Goal: Task Accomplishment & Management: Complete application form

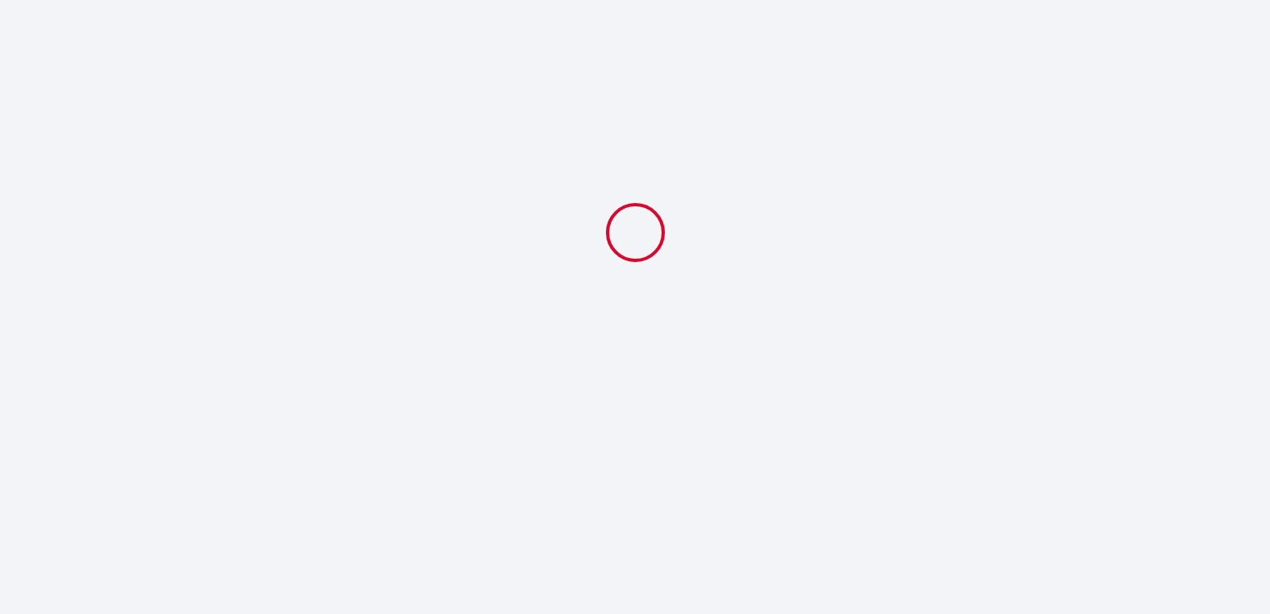
select select
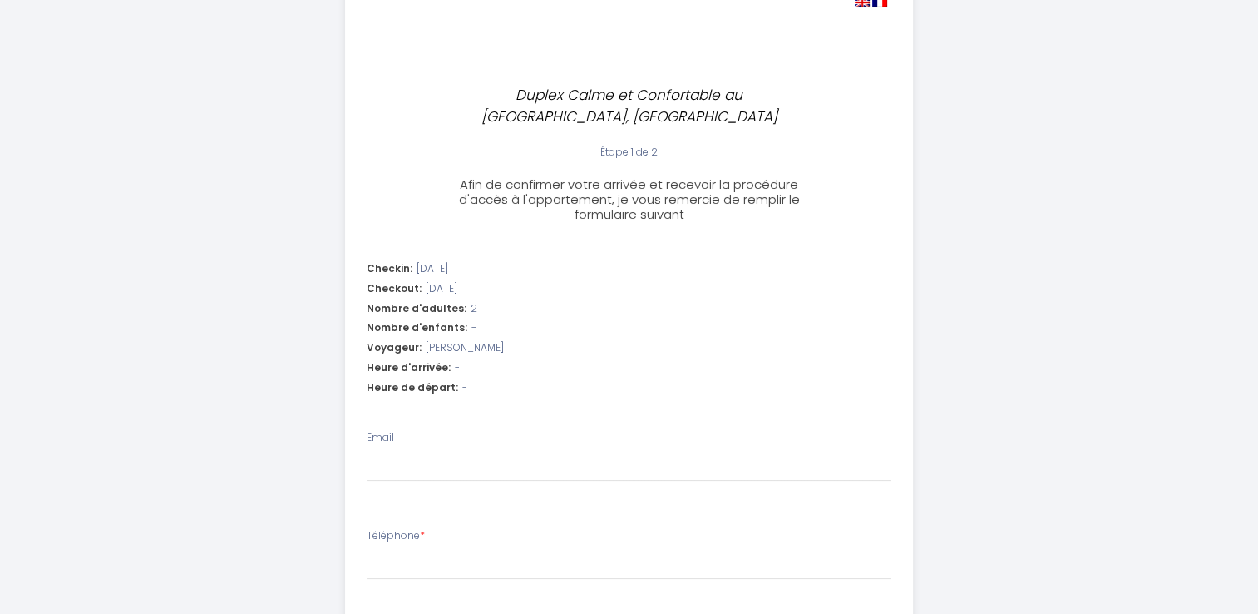
scroll to position [83, 0]
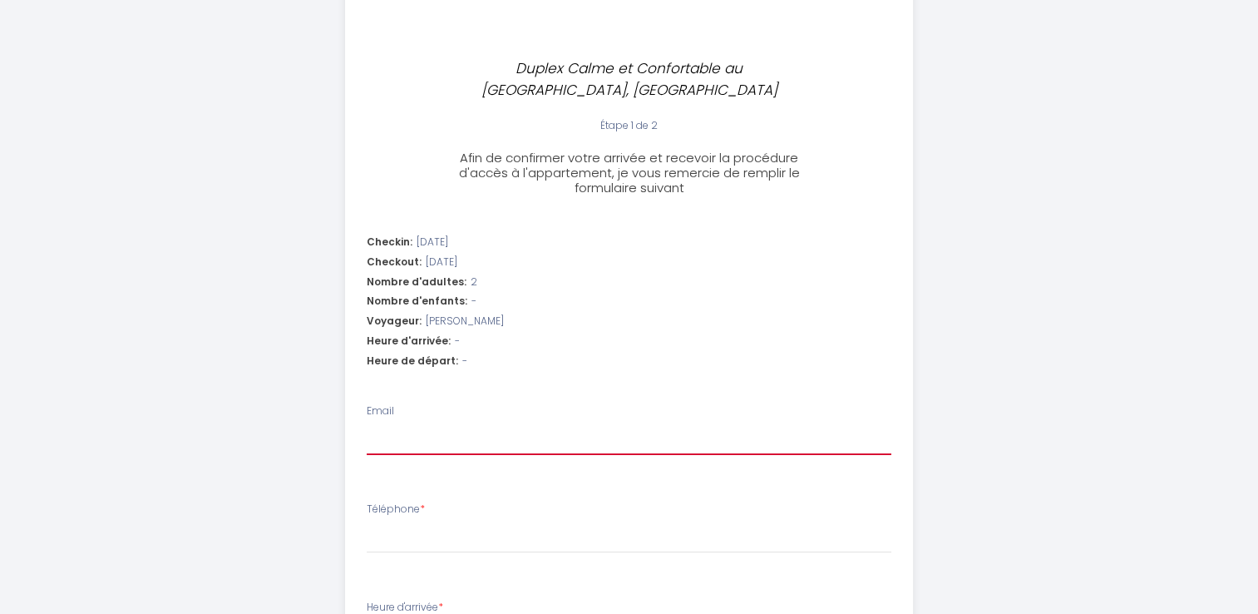
click at [434, 443] on input "Email" at bounding box center [629, 440] width 525 height 30
type input "[EMAIL_ADDRESS][DOMAIN_NAME]"
select select
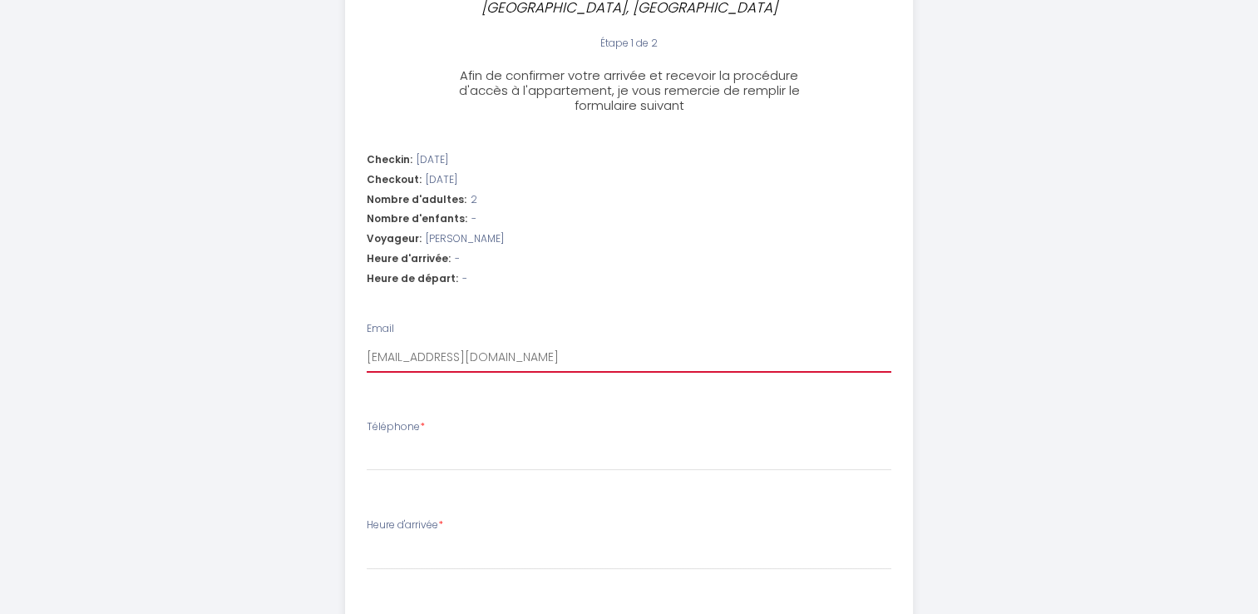
scroll to position [166, 0]
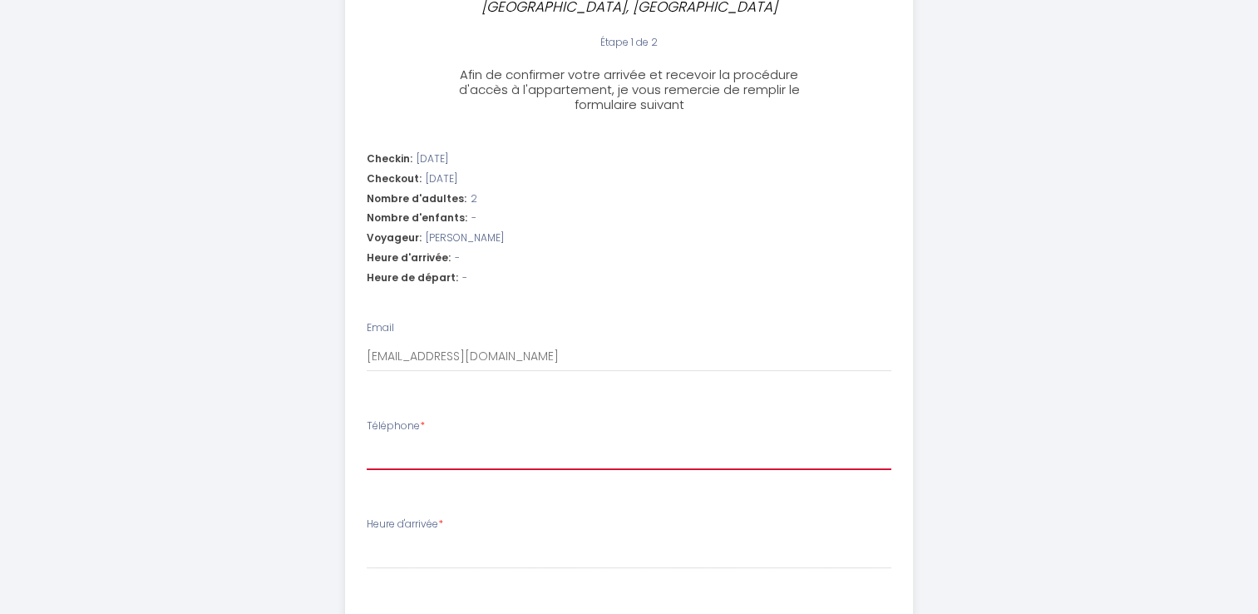
click at [456, 451] on input "Téléphone *" at bounding box center [629, 455] width 525 height 30
type input "0"
select select
type input "07"
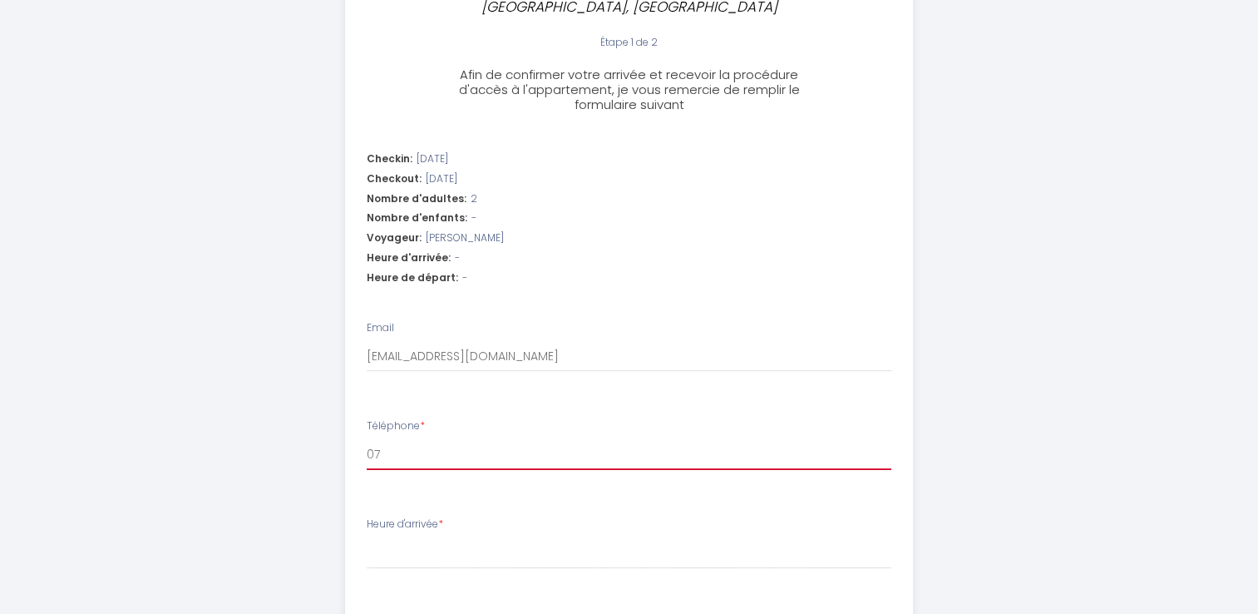
select select
type input "074"
select select
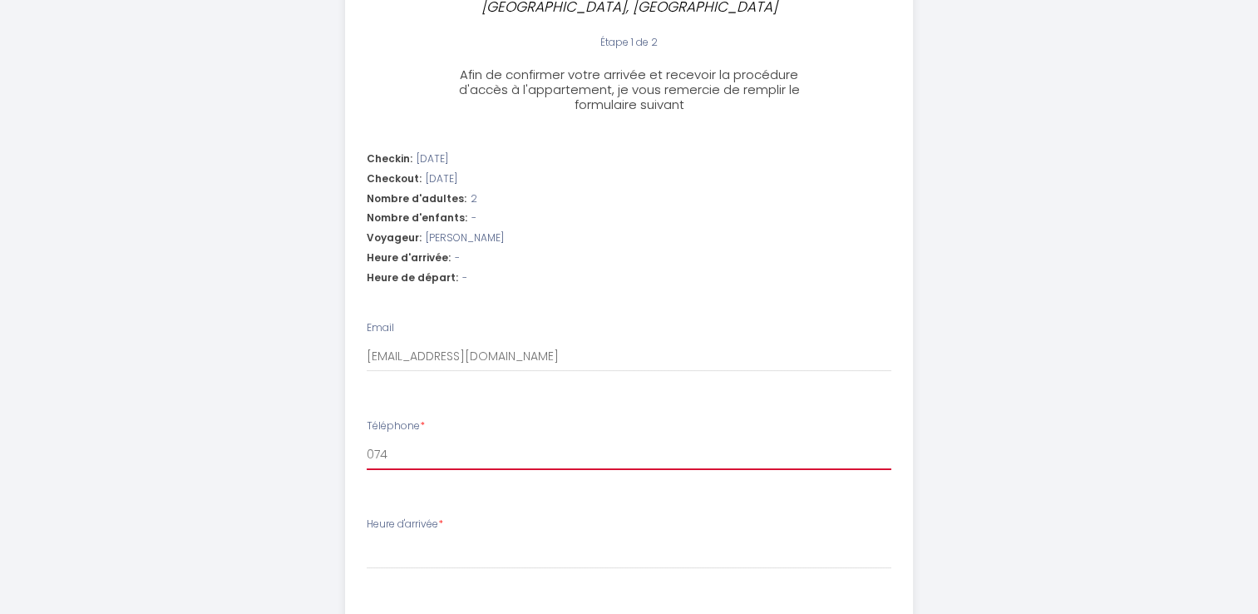
type input "0749"
select select
type input "07497"
select select
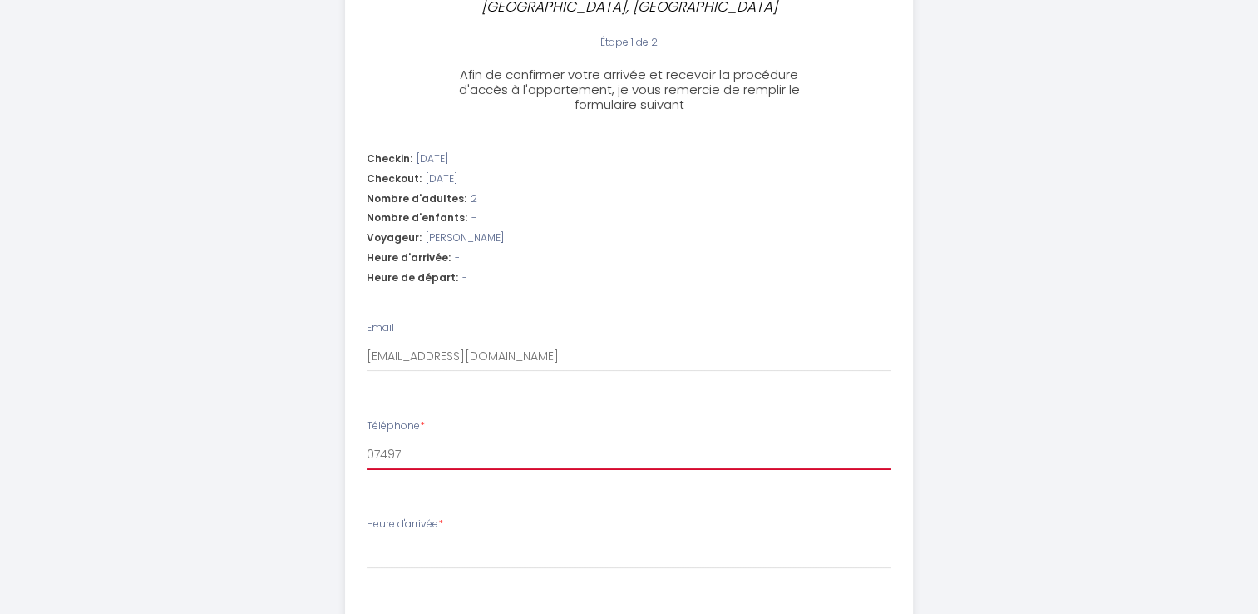
select select
type input "074979"
select select
type input "0749795"
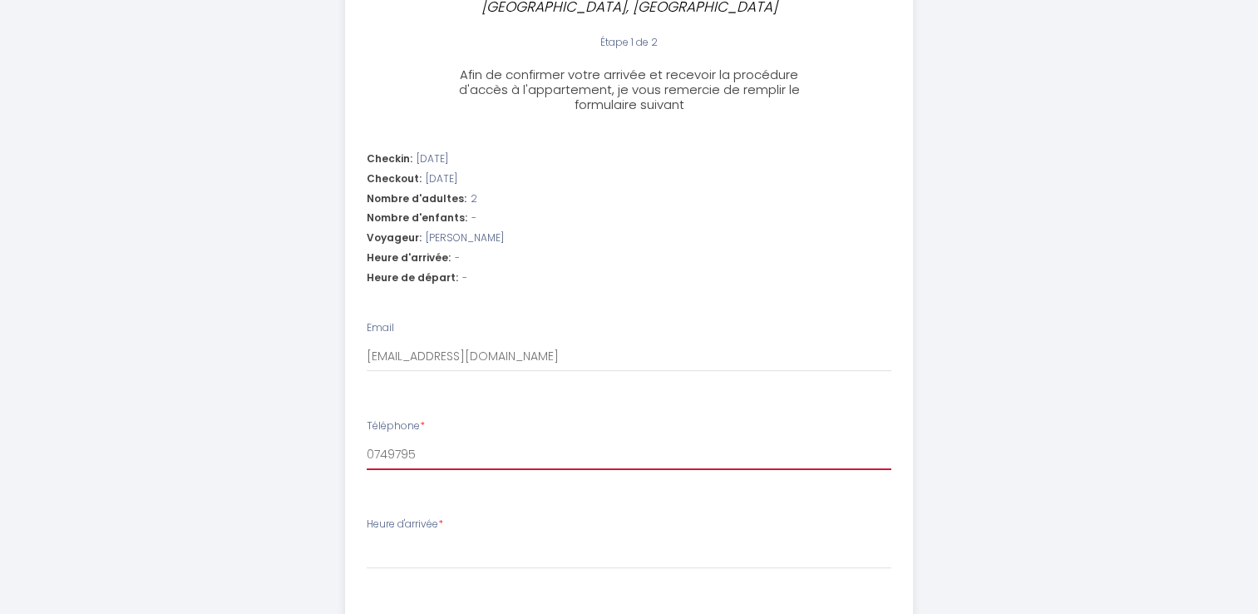
select select
type input "07497951"
select select
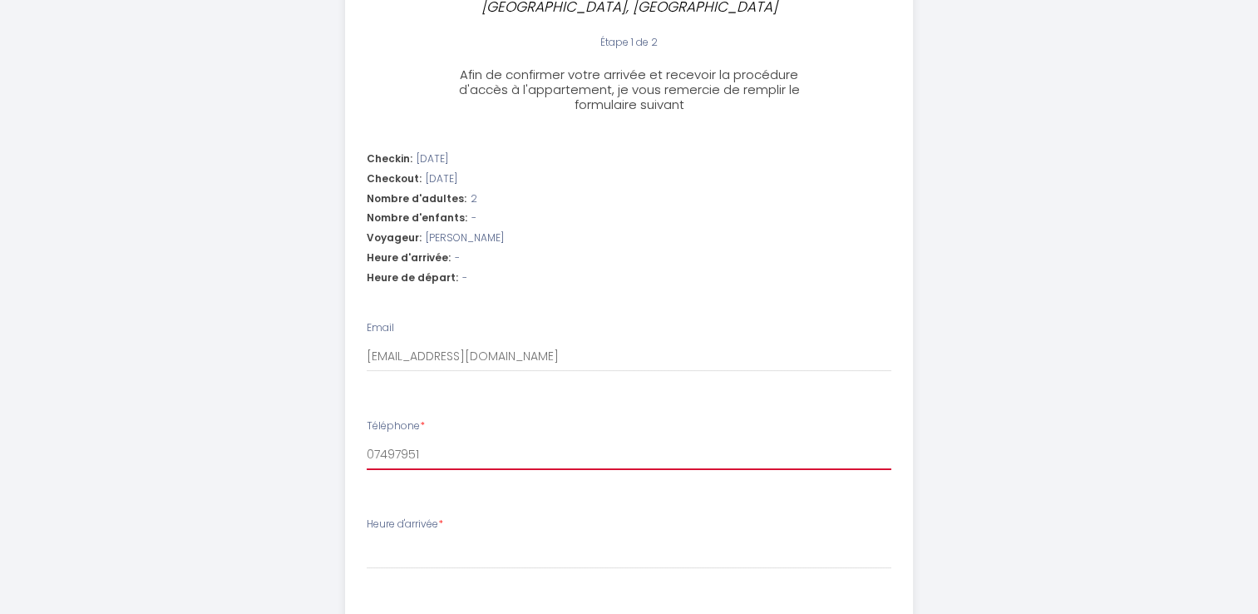
type input "074979516"
select select
type input "0749795163"
select select
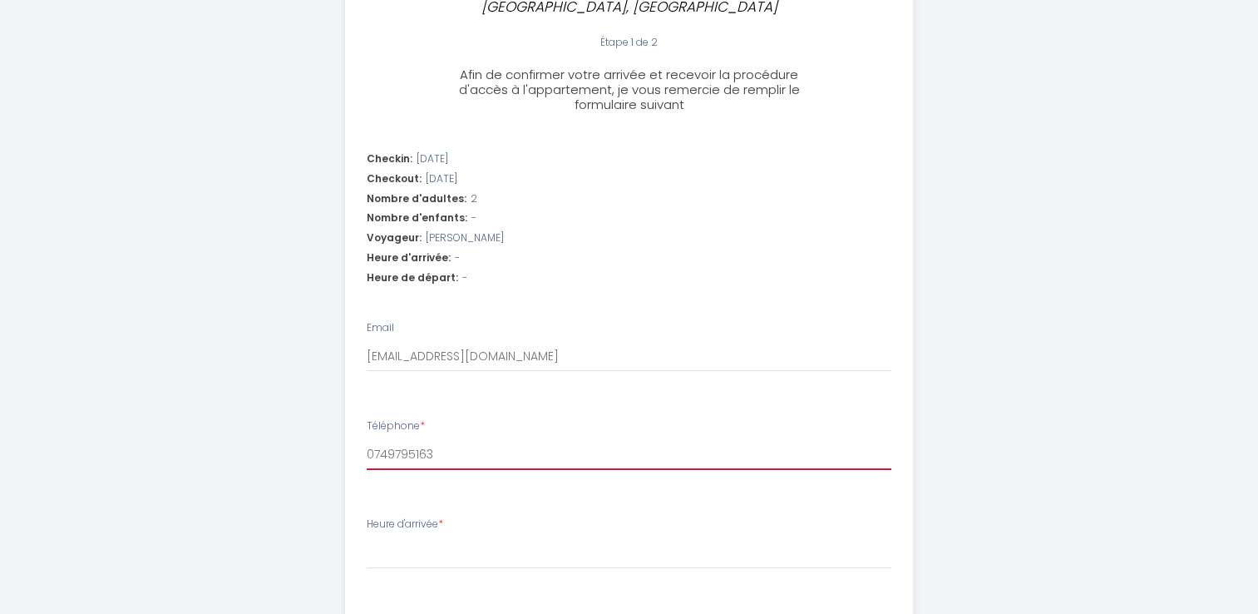
select select
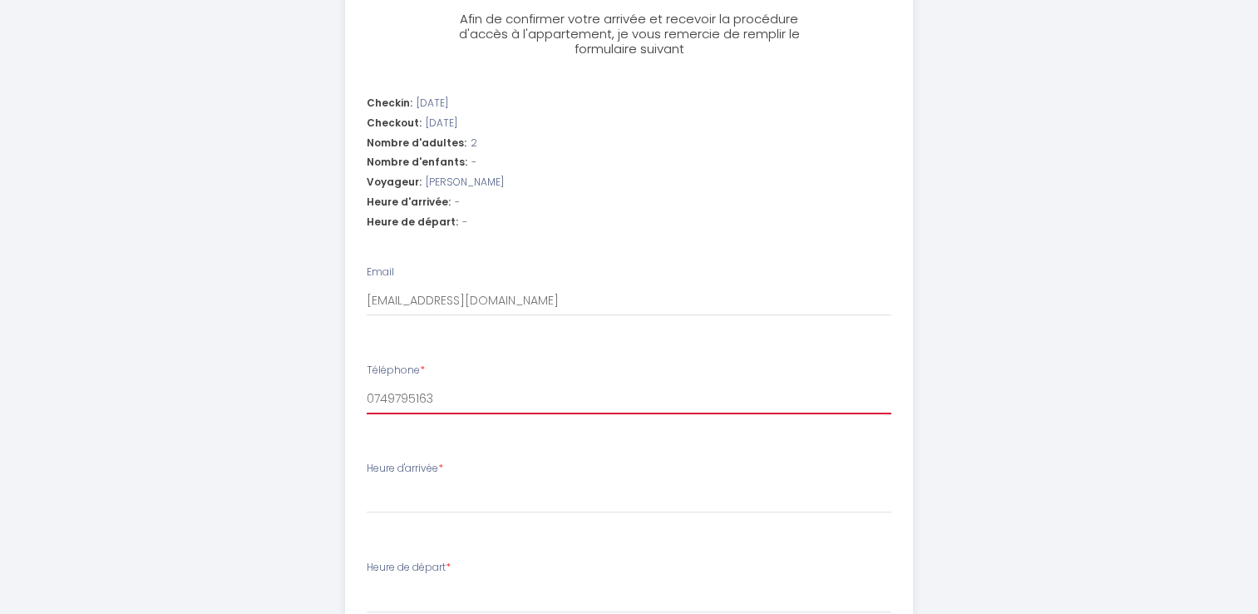
scroll to position [249, 0]
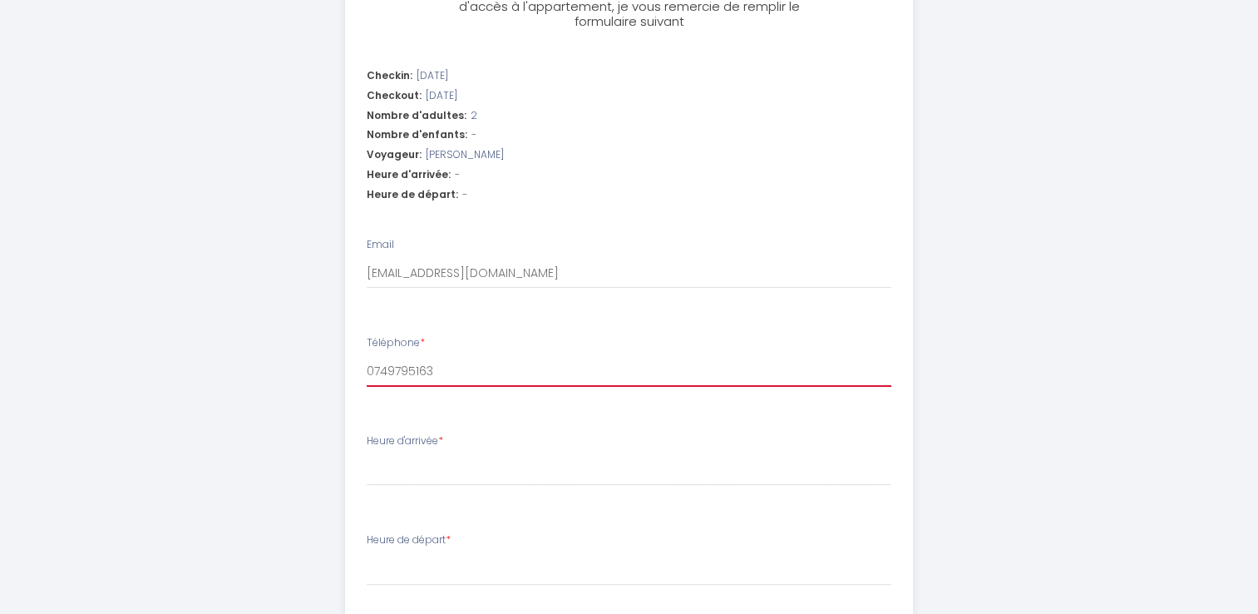
type input "0749795163"
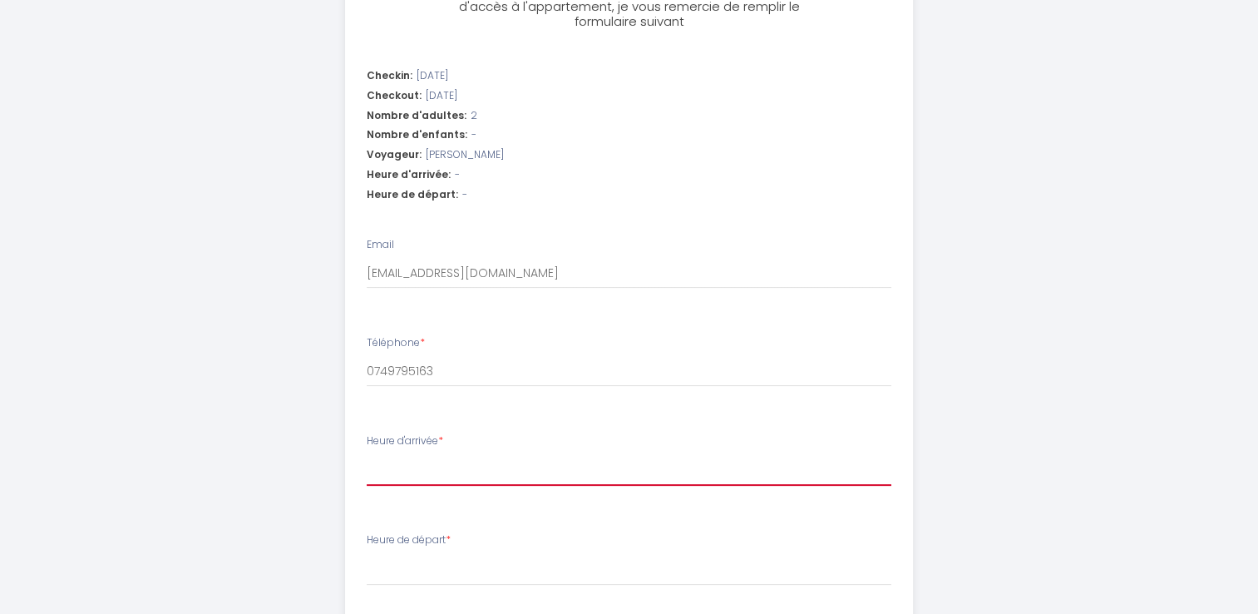
click at [504, 470] on select "15:00 15:30 16:00 16:30 17:00 17:30 18:00 18:30 19:00 19:30 20:00 20:30 21:00 2…" at bounding box center [629, 470] width 525 height 32
click at [572, 474] on select "15:00 15:30 16:00 16:30 17:00 17:30 18:00 18:30 19:00 19:30 20:00 20:30 21:00 2…" at bounding box center [629, 470] width 525 height 32
select select "15:00"
click at [367, 454] on select "15:00 15:30 16:00 16:30 17:00 17:30 18:00 18:30 19:00 19:30 20:00 20:30 21:00 2…" at bounding box center [629, 470] width 525 height 32
click at [458, 480] on select "15:00 15:30 16:00 16:30 17:00 17:30 18:00 18:30 19:00 19:30 20:00 20:30 21:00 2…" at bounding box center [629, 470] width 525 height 32
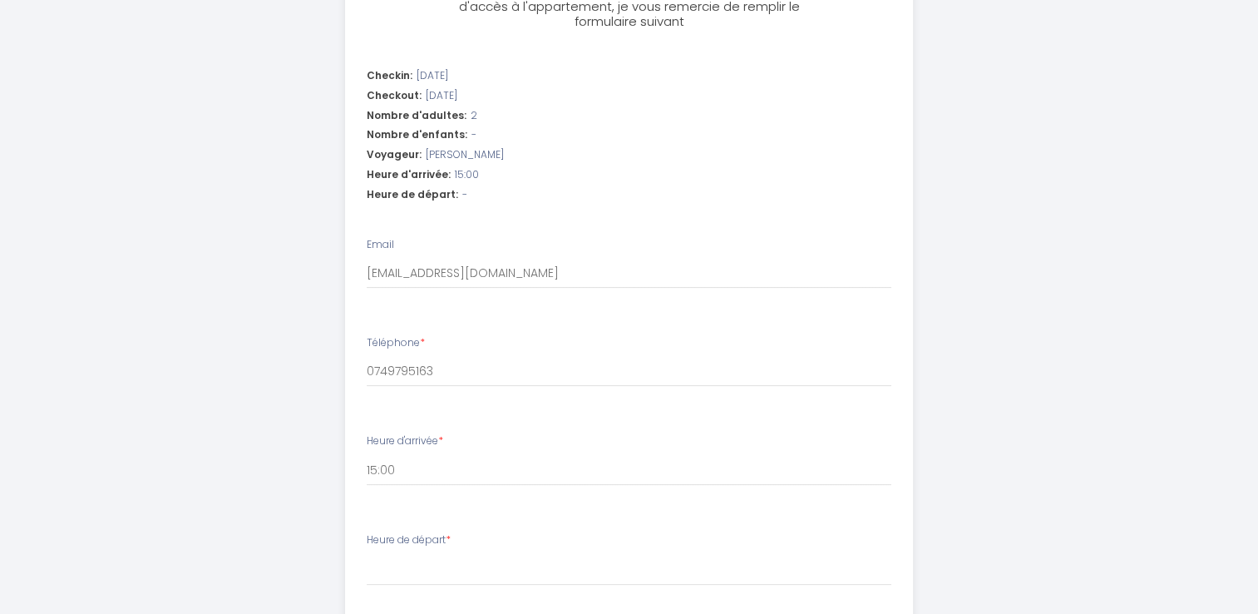
click at [971, 446] on div "Duplex Calme et Confortable au [GEOGRAPHIC_DATA], [GEOGRAPHIC_DATA] Étape 1 de …" at bounding box center [629, 324] width 851 height 1147
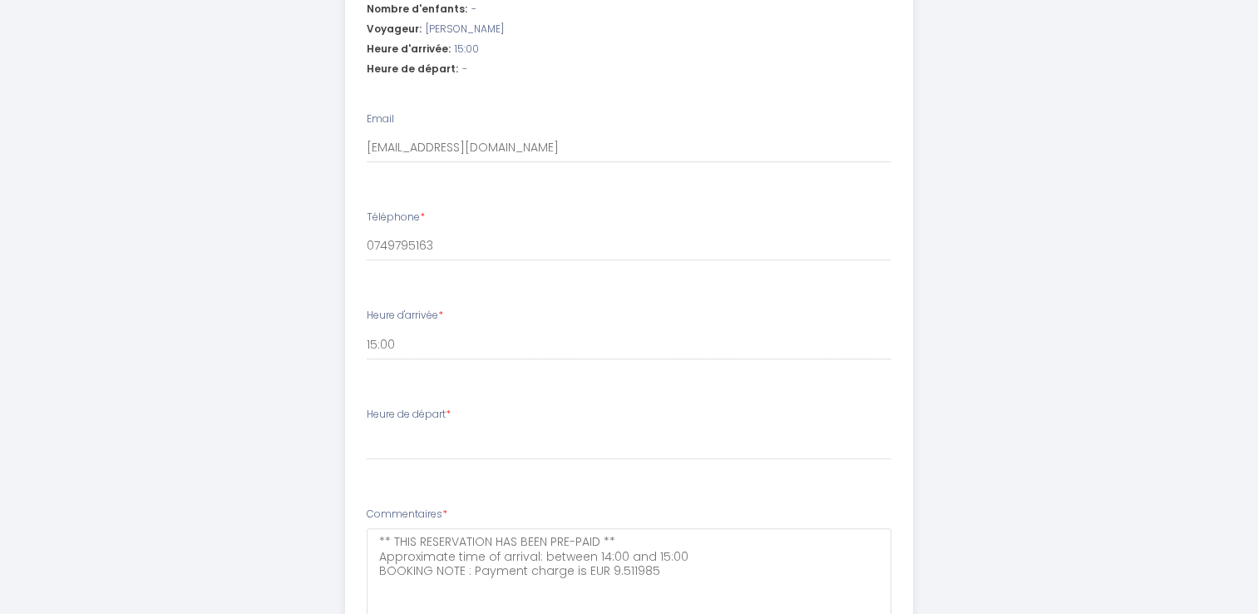
scroll to position [416, 0]
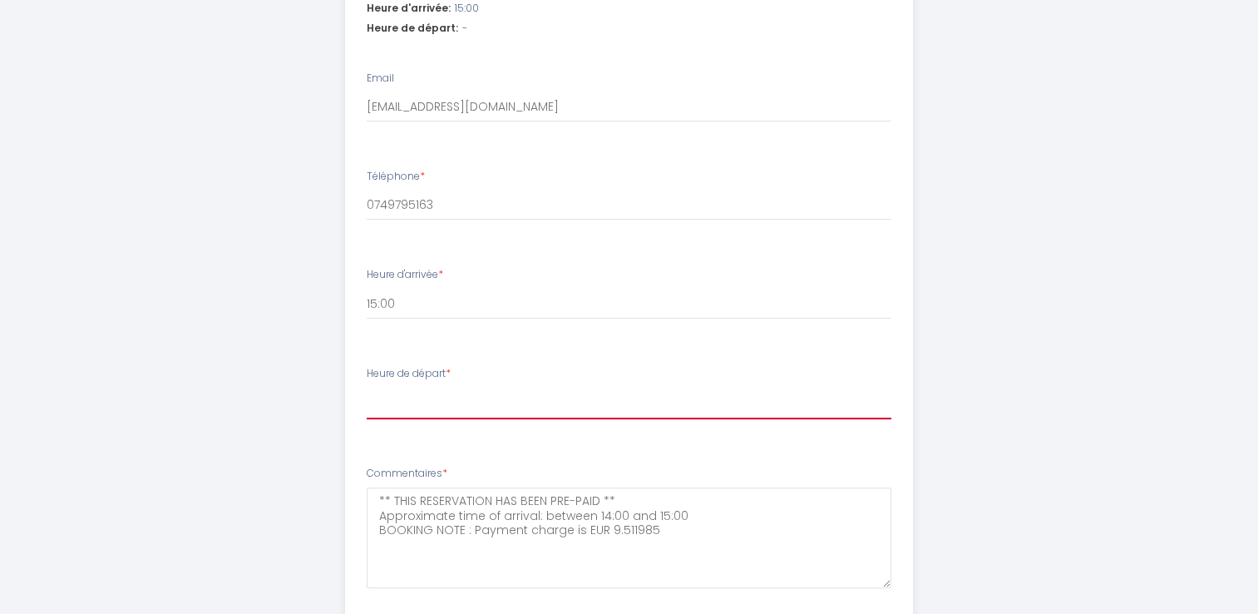
click at [517, 410] on select "00:00 00:30 01:00 01:30 02:00 02:30 03:00 03:30 04:00 04:30 05:00 05:30 06:00 0…" at bounding box center [629, 403] width 525 height 32
select select "11:00"
click at [367, 387] on select "00:00 00:30 01:00 01:30 02:00 02:30 03:00 03:30 04:00 04:30 05:00 05:30 06:00 0…" at bounding box center [629, 403] width 525 height 32
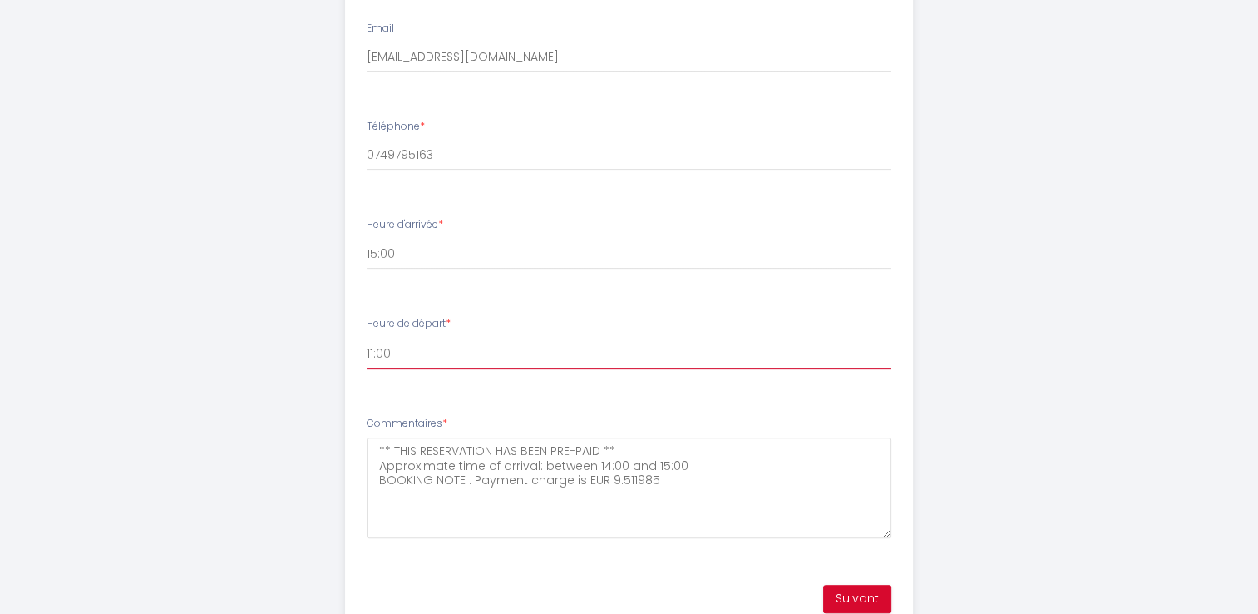
scroll to position [532, 0]
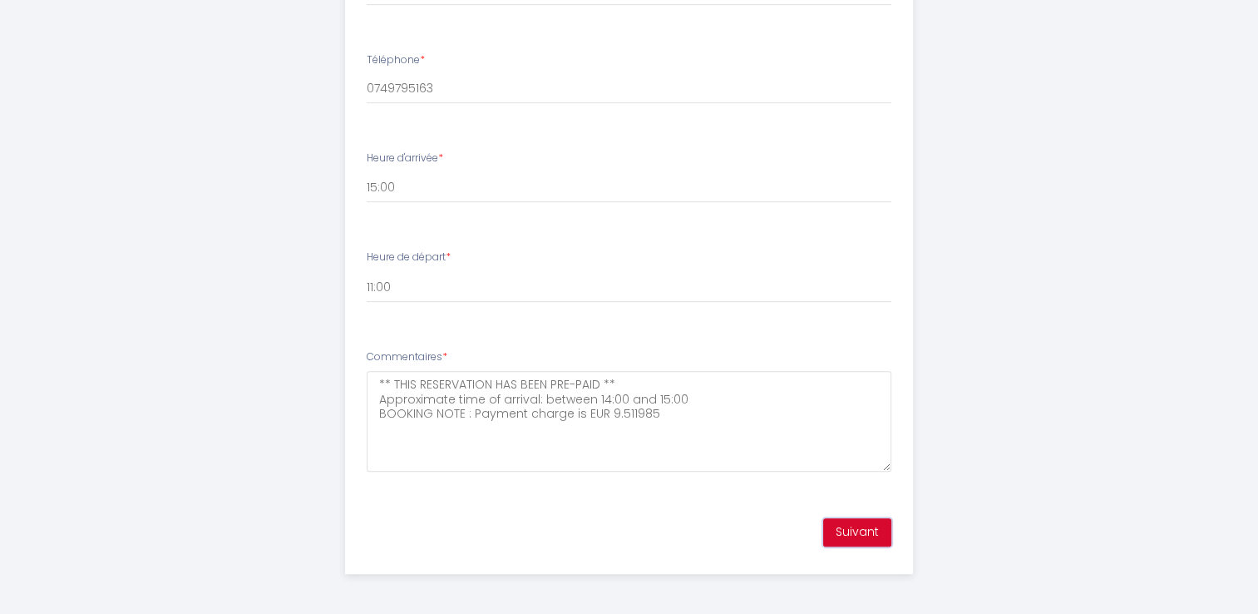
click at [860, 540] on button "Suivant" at bounding box center [857, 532] width 68 height 28
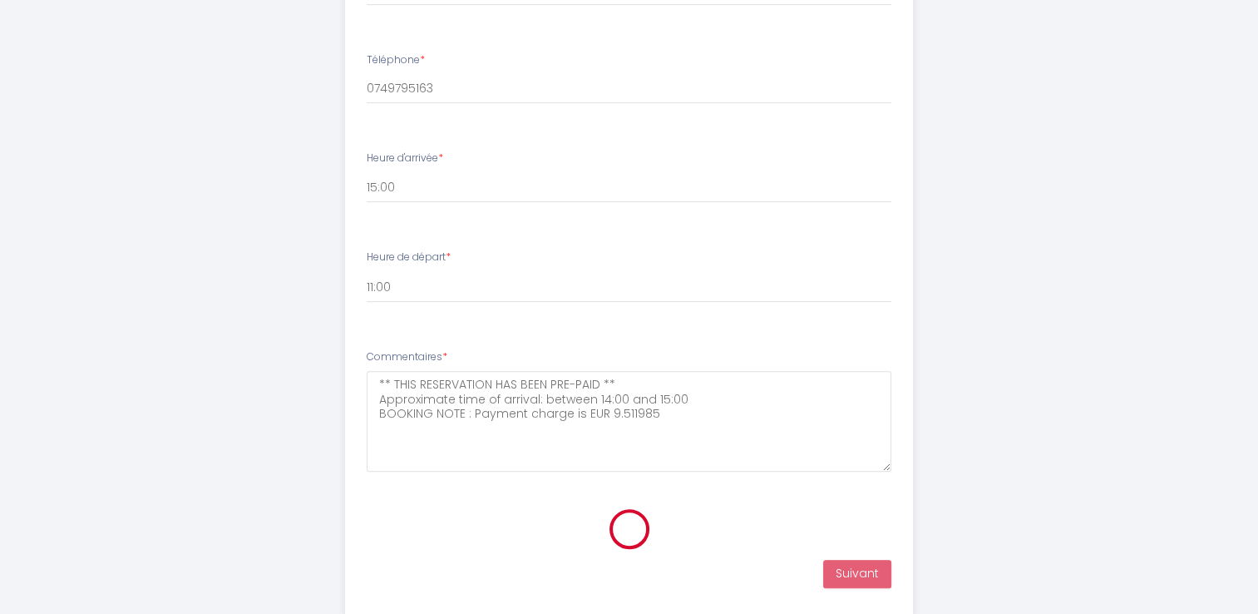
scroll to position [77, 0]
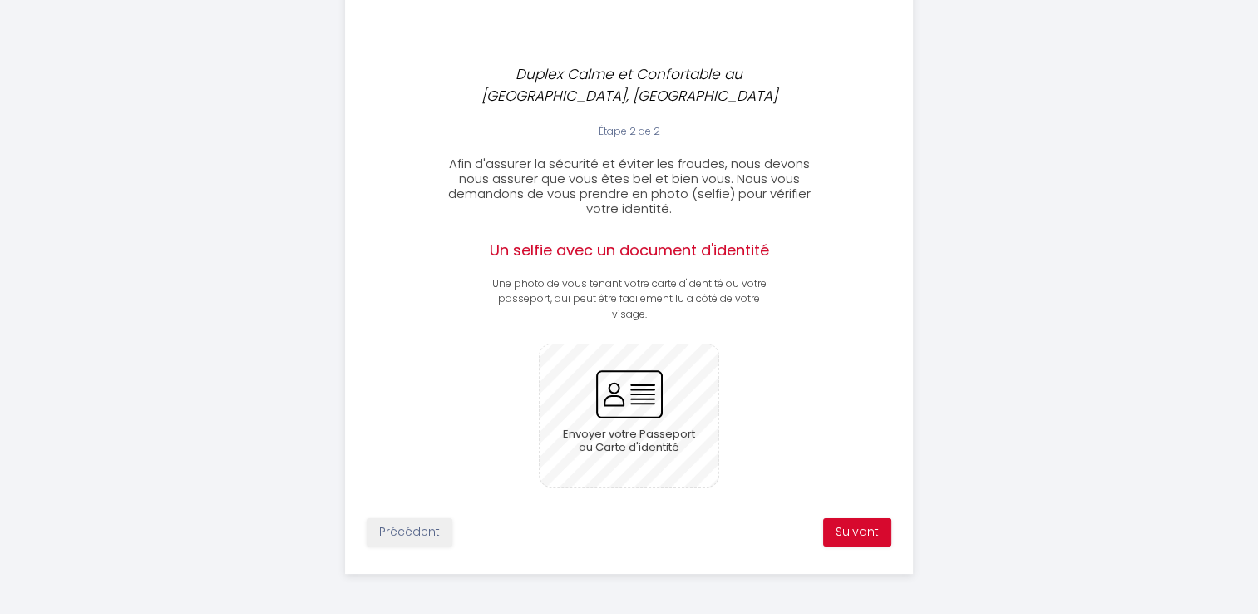
click at [633, 409] on input "file" at bounding box center [629, 415] width 179 height 142
click at [662, 430] on input "file" at bounding box center [629, 415] width 179 height 142
click at [635, 407] on input "file" at bounding box center [629, 415] width 179 height 142
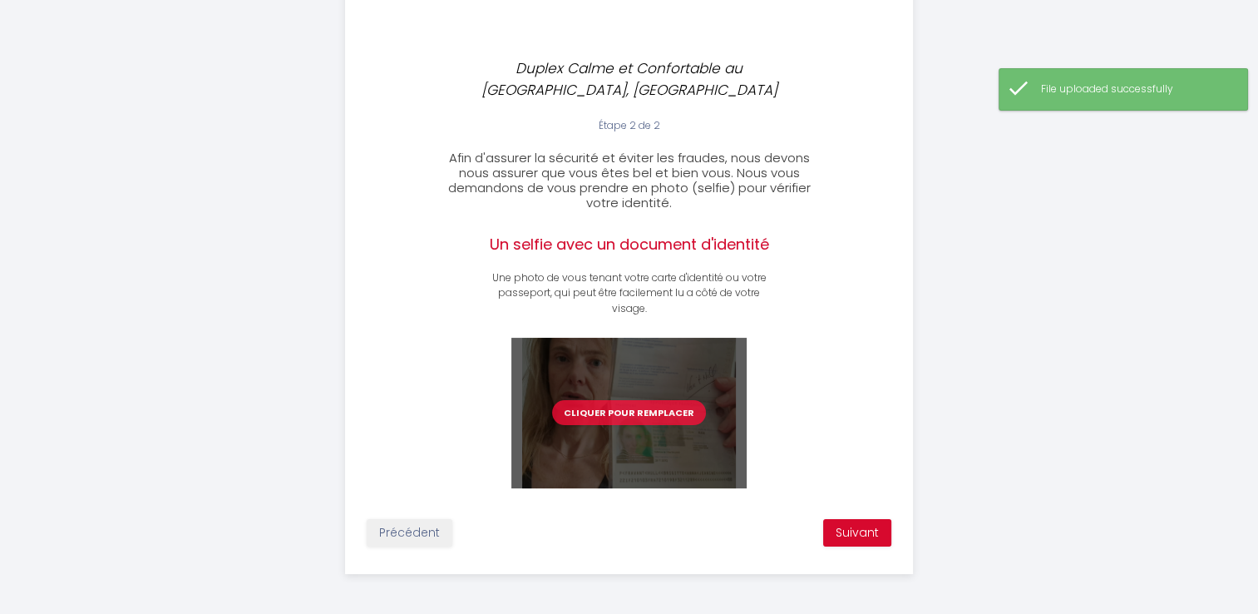
scroll to position [84, 0]
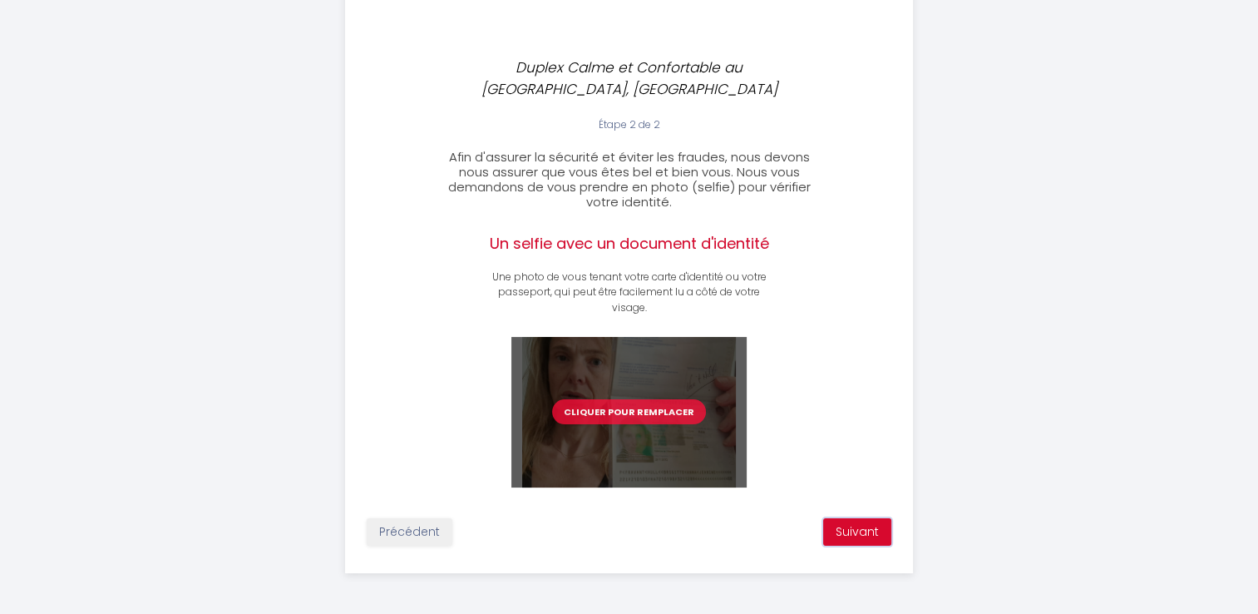
click at [856, 533] on button "Suivant" at bounding box center [857, 532] width 68 height 28
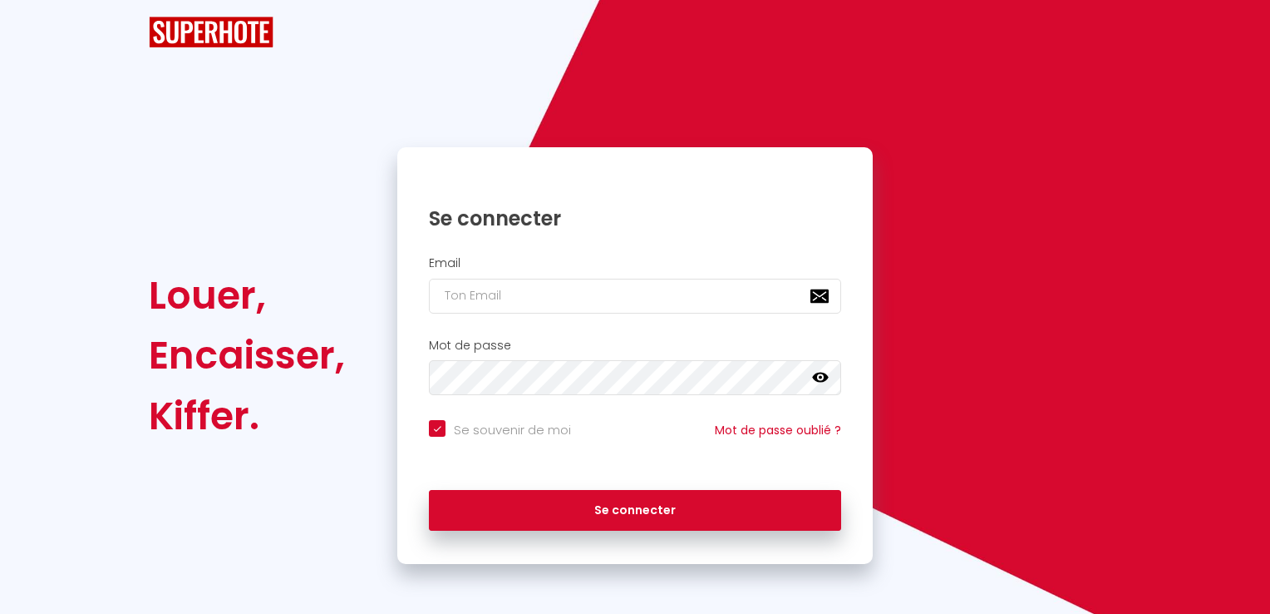
checkbox input "true"
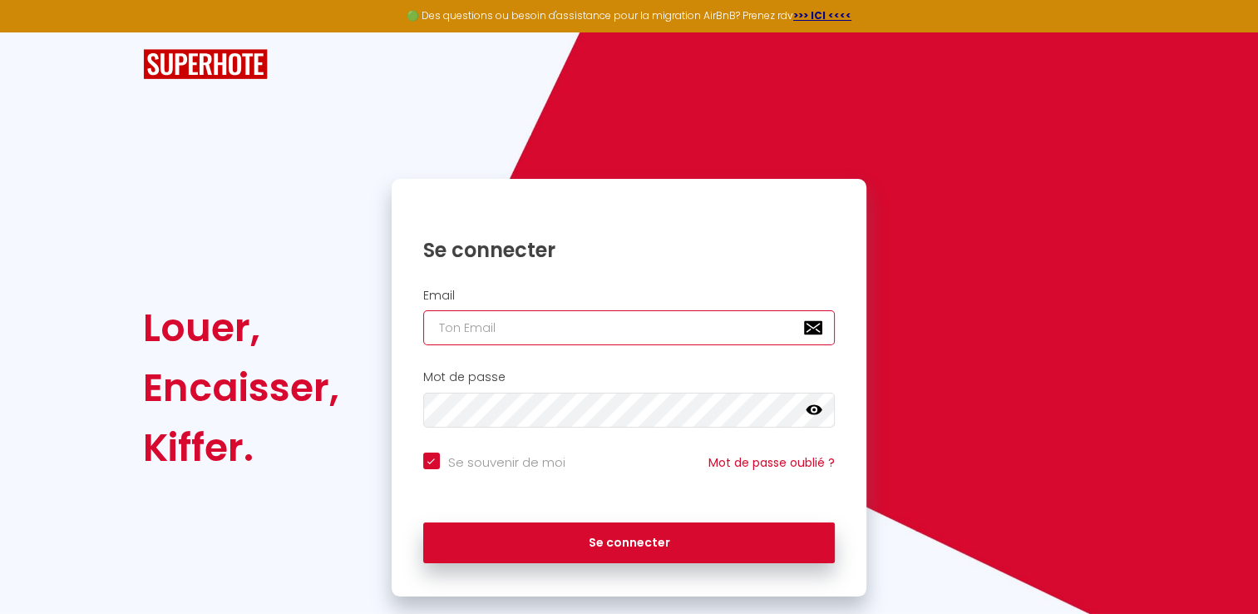
click at [525, 326] on input "email" at bounding box center [629, 327] width 412 height 35
type input "[EMAIL_ADDRESS][DOMAIN_NAME]"
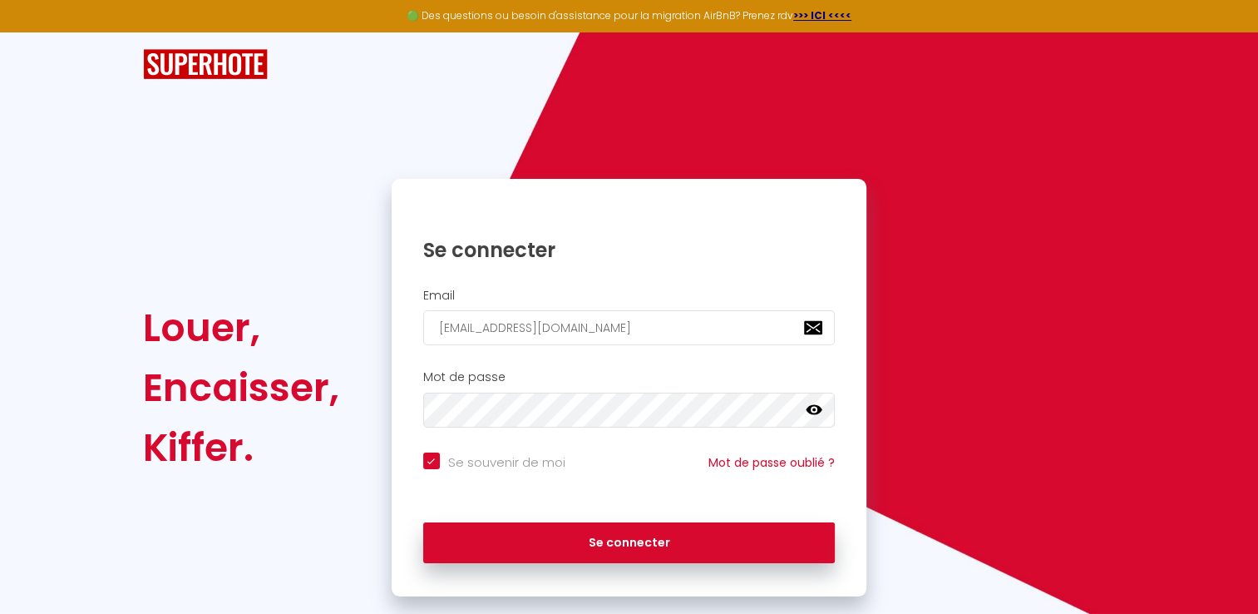
click at [811, 416] on icon at bounding box center [814, 410] width 17 height 17
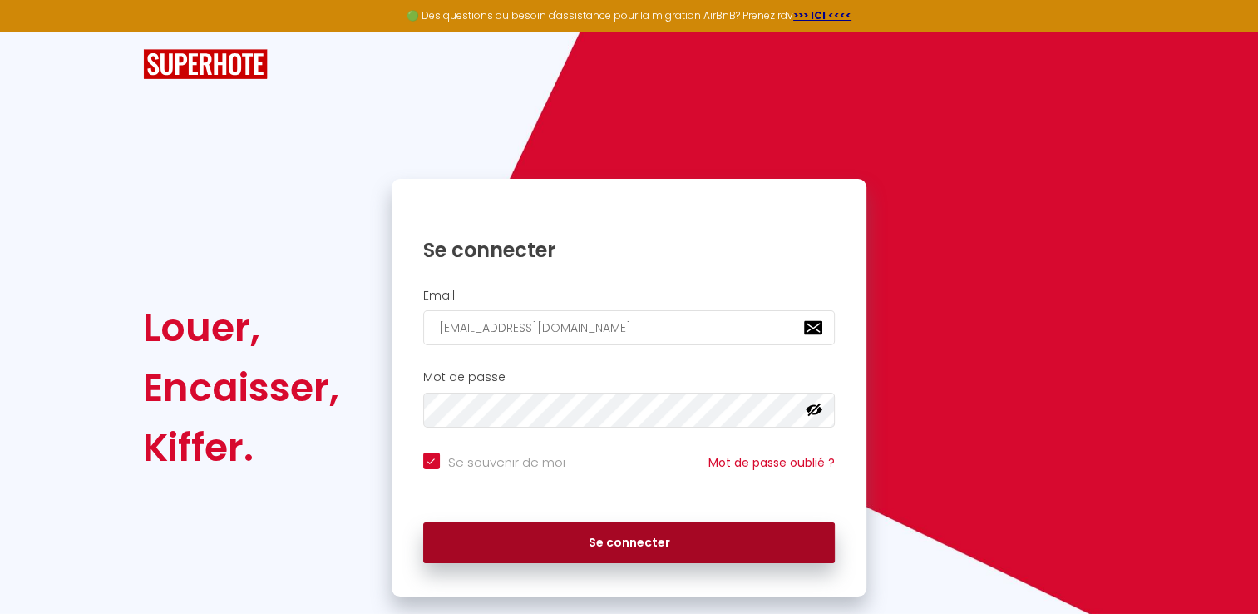
click at [632, 540] on button "Se connecter" at bounding box center [629, 543] width 412 height 42
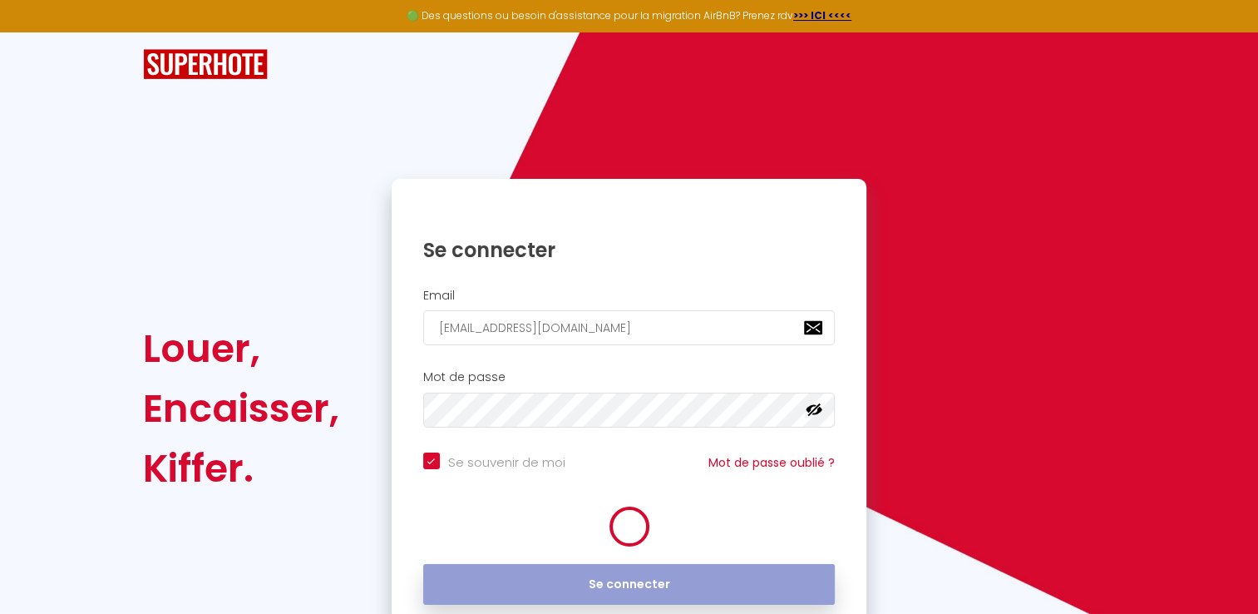
checkbox input "true"
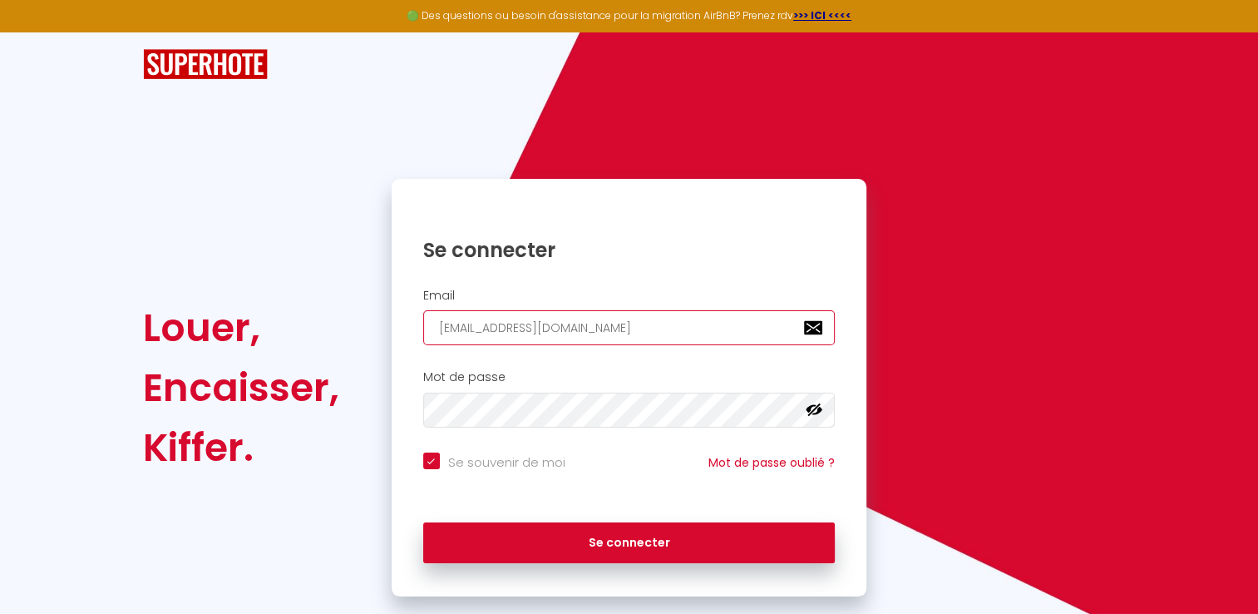
click at [620, 328] on input "[EMAIL_ADDRESS][DOMAIN_NAME]" at bounding box center [629, 327] width 412 height 35
drag, startPoint x: 620, startPoint y: 328, endPoint x: 338, endPoint y: 328, distance: 281.8
click at [338, 328] on div "Louer, Encaisser, Kiffer. Se connecter Email [EMAIL_ADDRESS][DOMAIN_NAME] Mot d…" at bounding box center [628, 387] width 994 height 417
type input "r"
checkbox input "true"
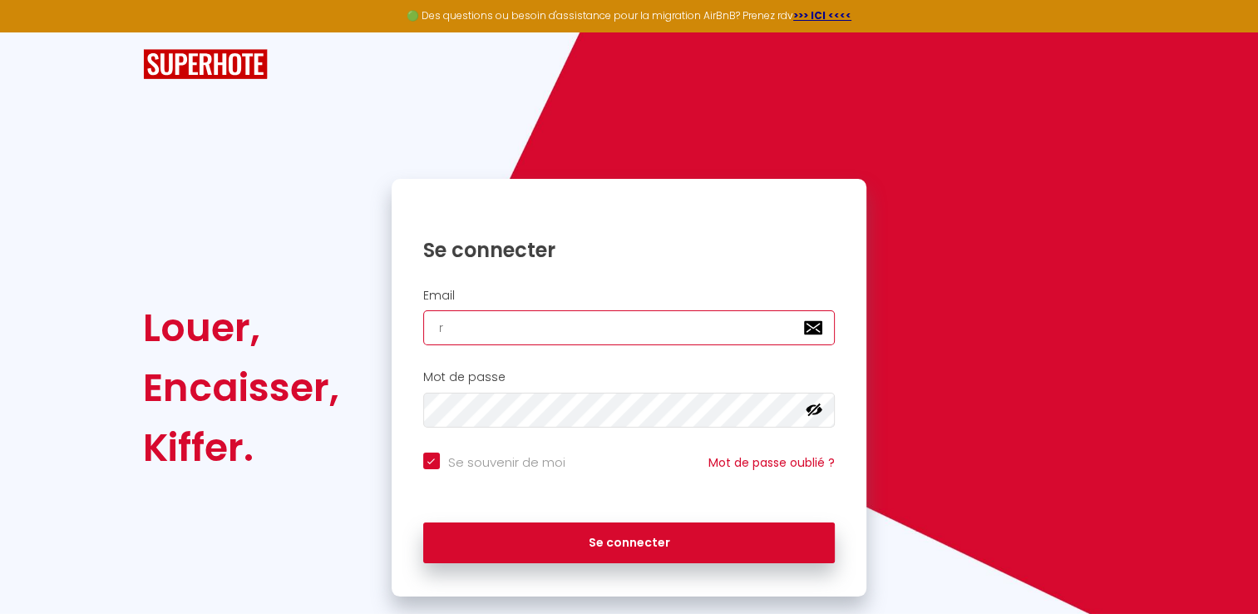
type input "ro"
checkbox input "true"
type input "rod"
checkbox input "true"
type input "rodr"
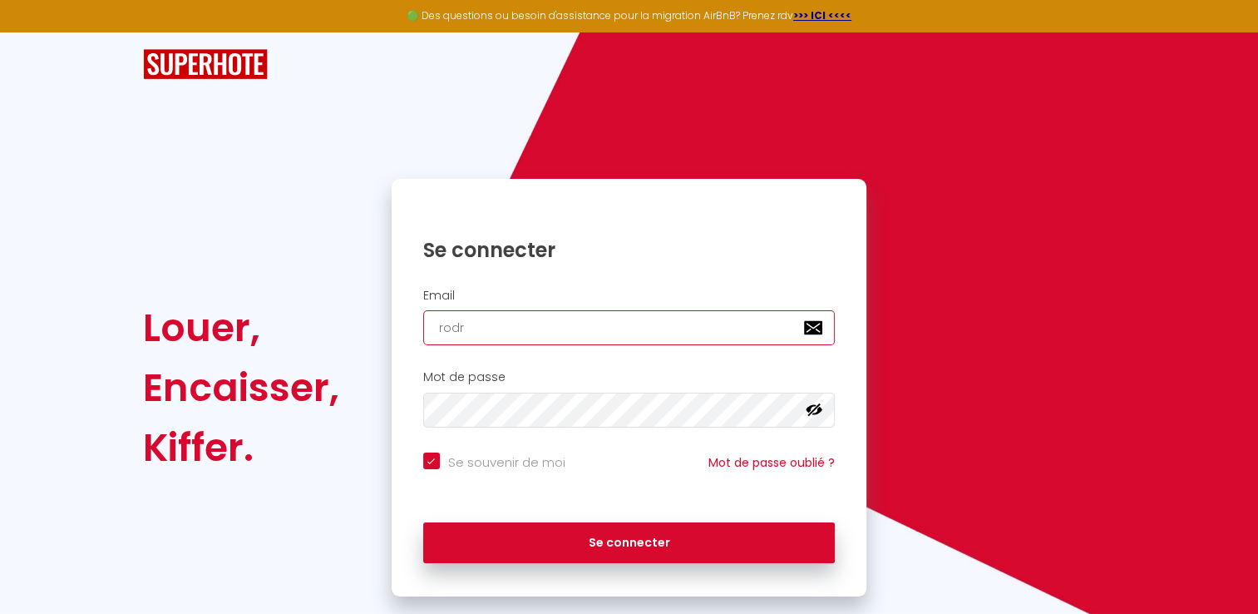
checkbox input "true"
type input "rodri"
checkbox input "true"
type input "rodrig"
checkbox input "true"
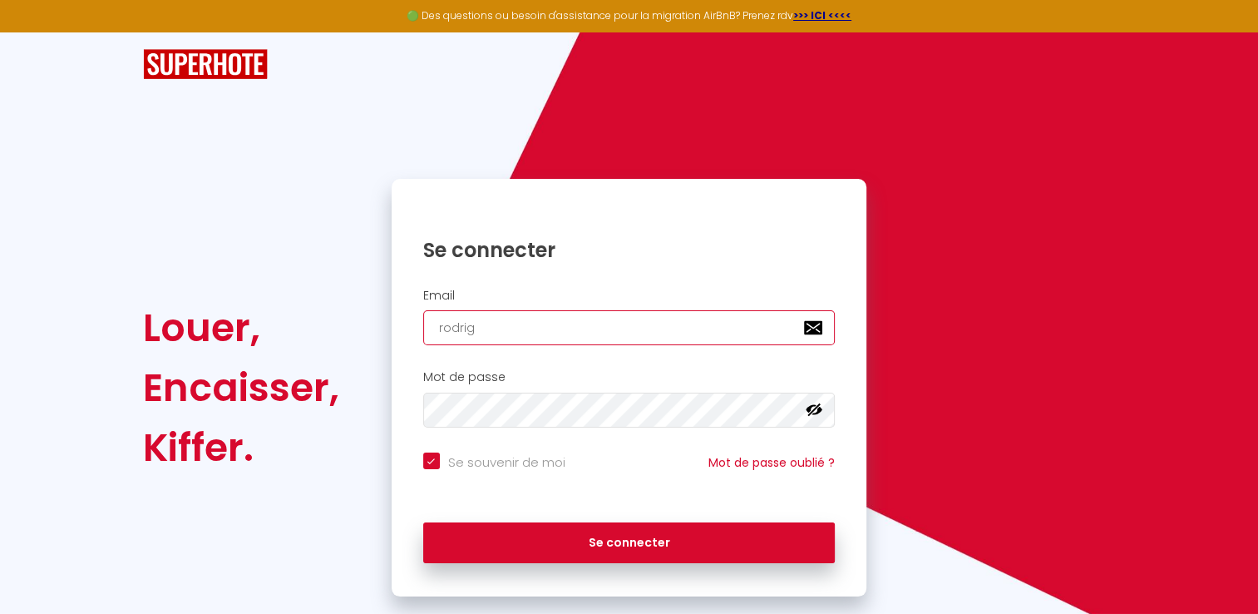
type input "[PERSON_NAME]"
checkbox input "true"
type input "[PERSON_NAME]."
checkbox input "true"
type input "[PERSON_NAME].p"
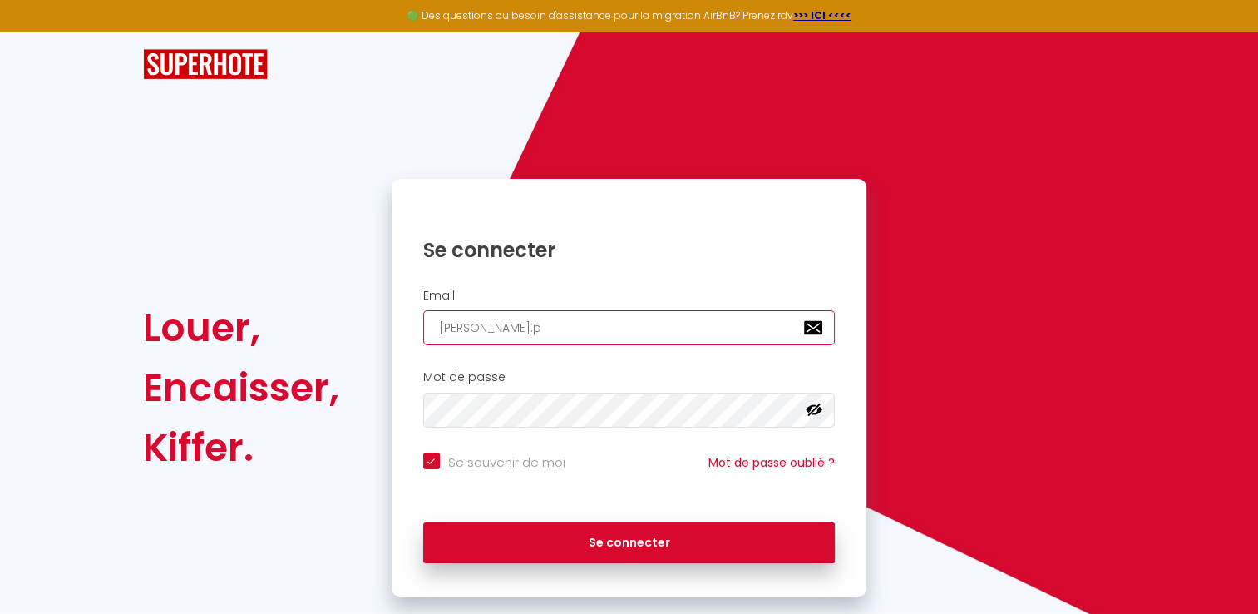
checkbox input "true"
type input "[PERSON_NAME].pi"
checkbox input "true"
type input "[PERSON_NAME][DOMAIN_NAME]"
checkbox input "true"
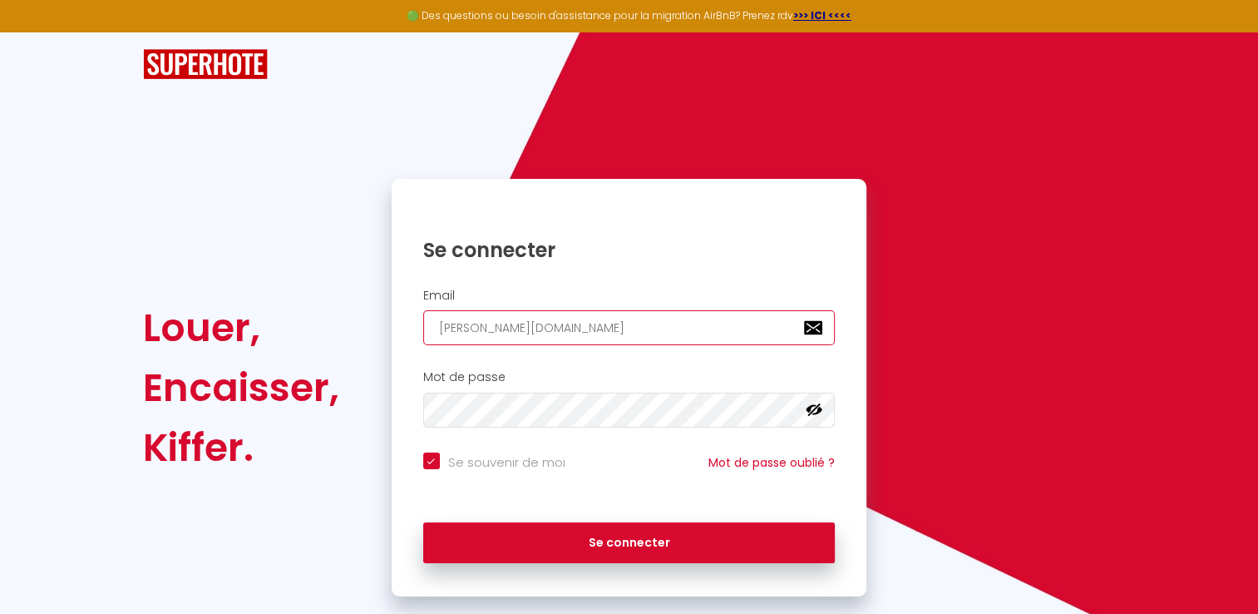
type input "[PERSON_NAME].pint"
checkbox input "true"
type input "[PERSON_NAME].pinto"
checkbox input "true"
type input "[PERSON_NAME][EMAIL_ADDRESS][DOMAIN_NAME]"
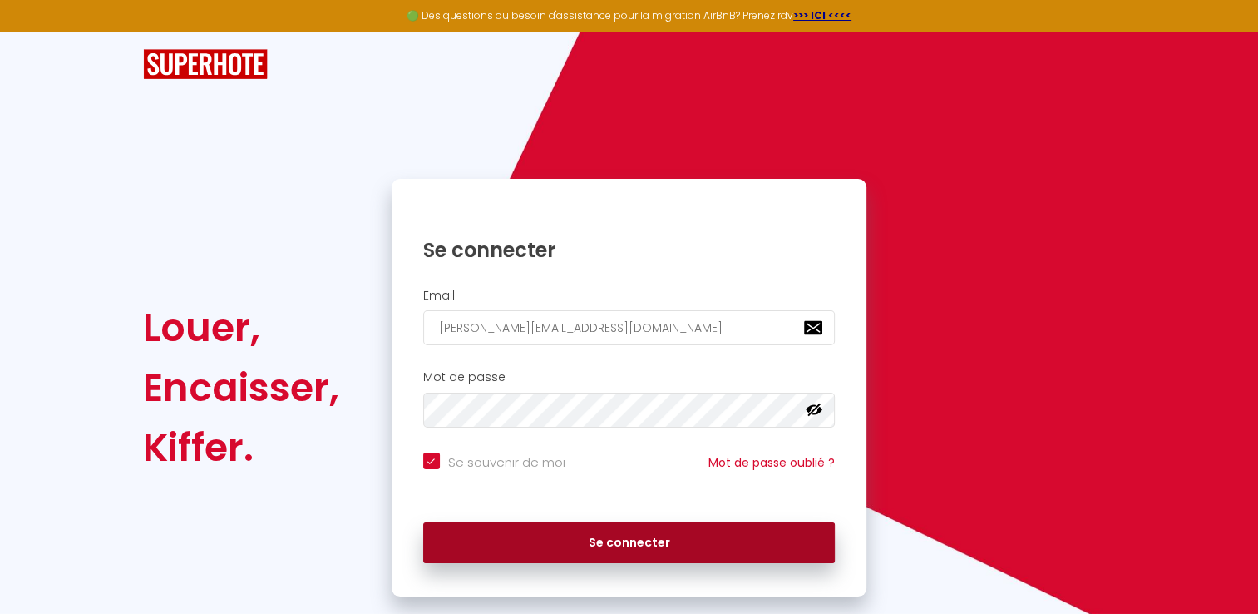
click at [602, 549] on button "Se connecter" at bounding box center [629, 543] width 412 height 42
click at [625, 549] on button "Se connecter" at bounding box center [629, 543] width 412 height 42
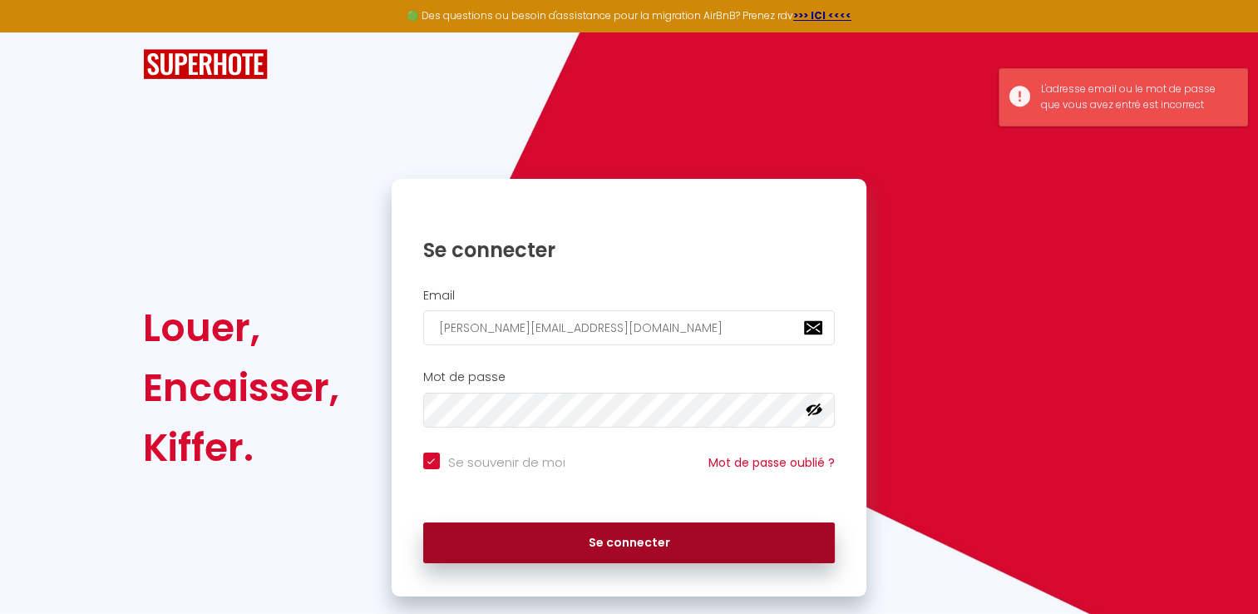
click at [625, 549] on button "Se connecter" at bounding box center [629, 543] width 412 height 42
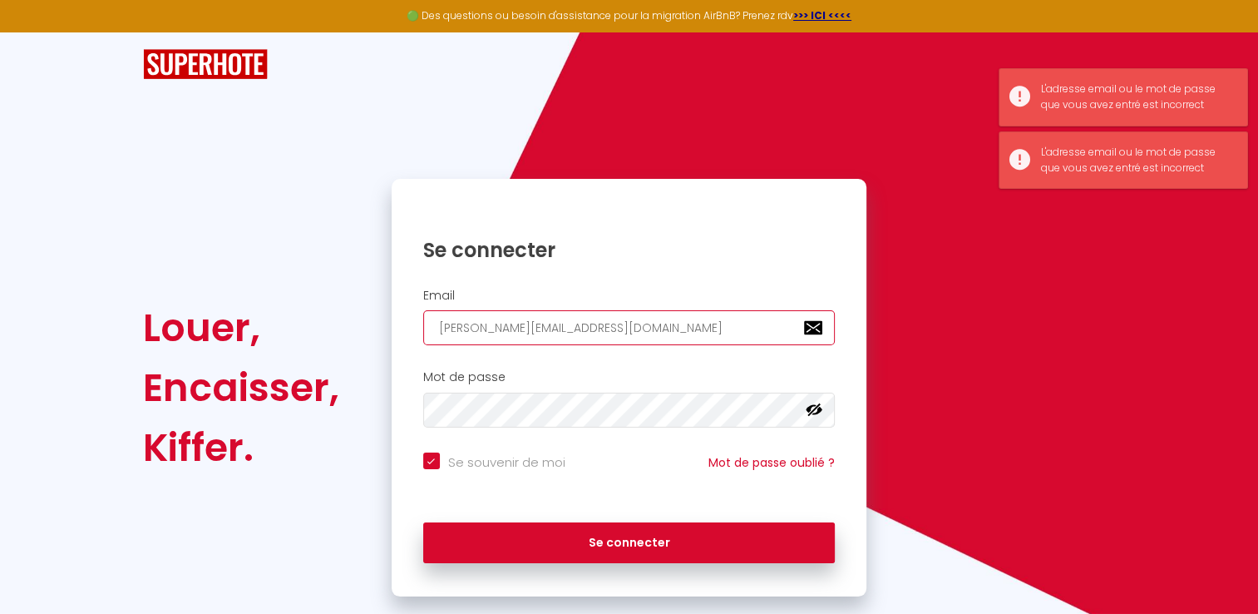
click at [580, 333] on input "[PERSON_NAME][EMAIL_ADDRESS][DOMAIN_NAME]" at bounding box center [629, 327] width 412 height 35
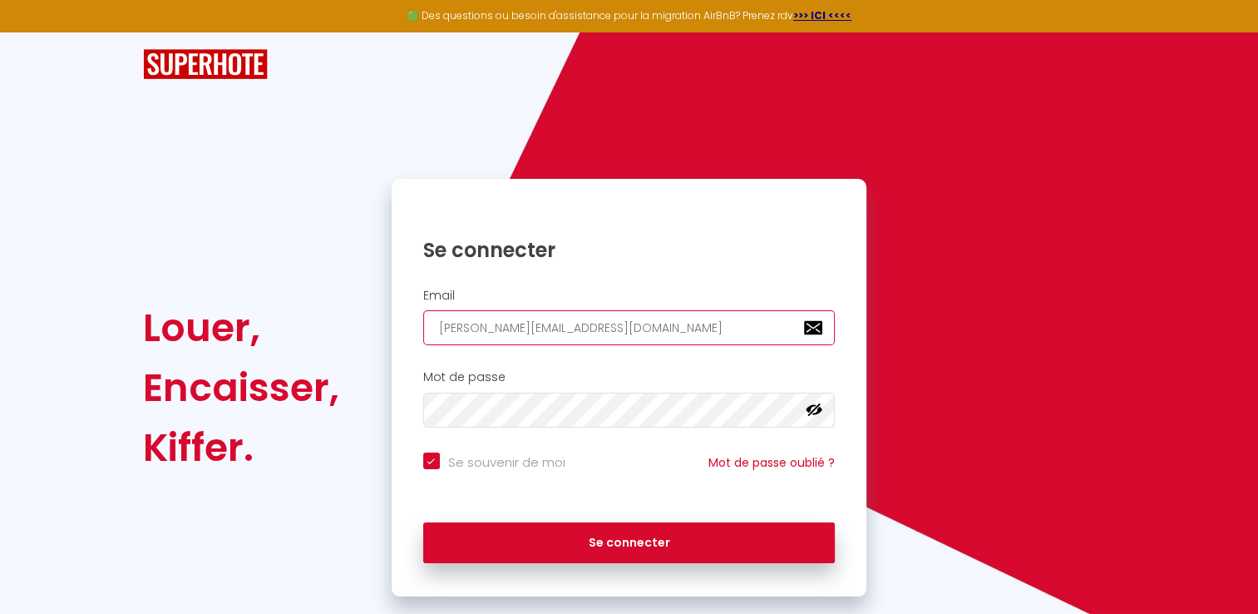
drag, startPoint x: 686, startPoint y: 329, endPoint x: 387, endPoint y: 344, distance: 299.6
click at [387, 344] on div "Se connecter Email [PERSON_NAME][EMAIL_ADDRESS][DOMAIN_NAME] Mot de passe false…" at bounding box center [628, 387] width 497 height 417
click at [478, 514] on div "Se connecter" at bounding box center [630, 539] width 476 height 50
click at [430, 458] on input "Se souvenir de moi" at bounding box center [494, 460] width 142 height 17
checkbox input "false"
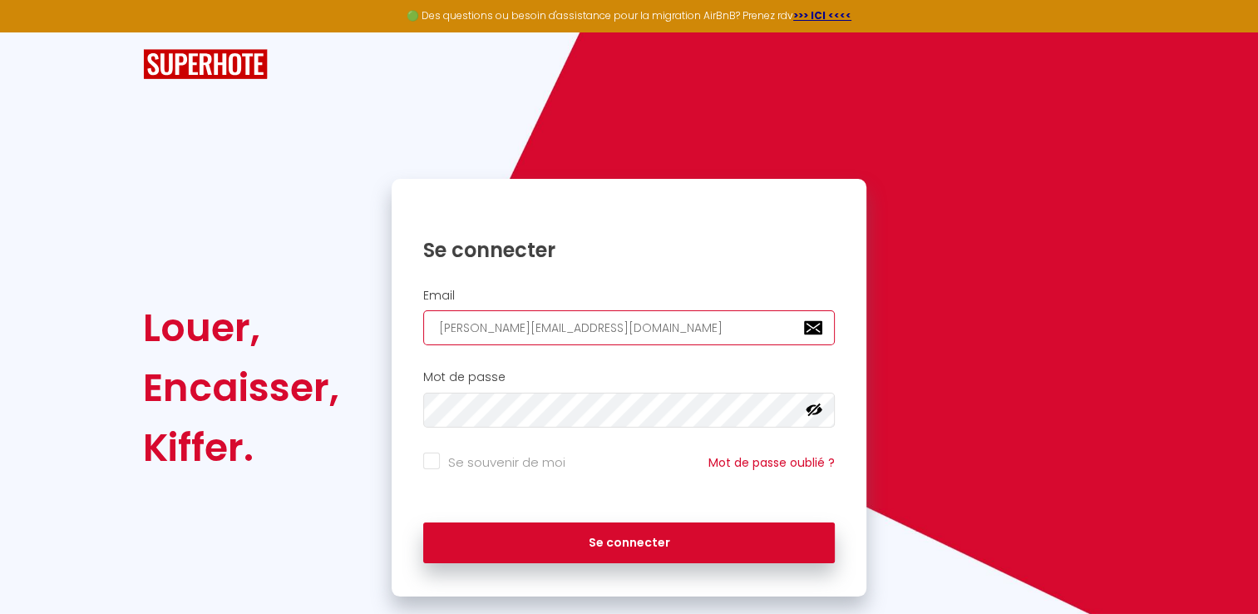
drag, startPoint x: 643, startPoint y: 331, endPoint x: 372, endPoint y: 331, distance: 270.2
click at [372, 331] on div "Louer, Encaisser, Kiffer. Se connecter Email [PERSON_NAME][EMAIL_ADDRESS][DOMAI…" at bounding box center [628, 387] width 994 height 417
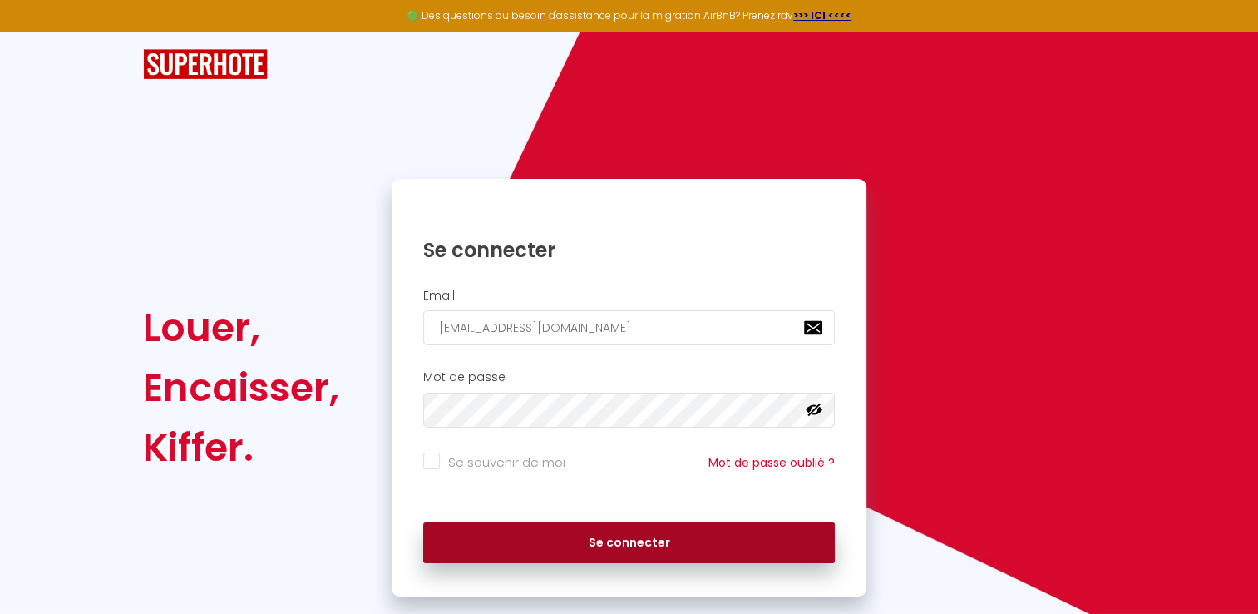
click at [625, 550] on button "Se connecter" at bounding box center [629, 543] width 412 height 42
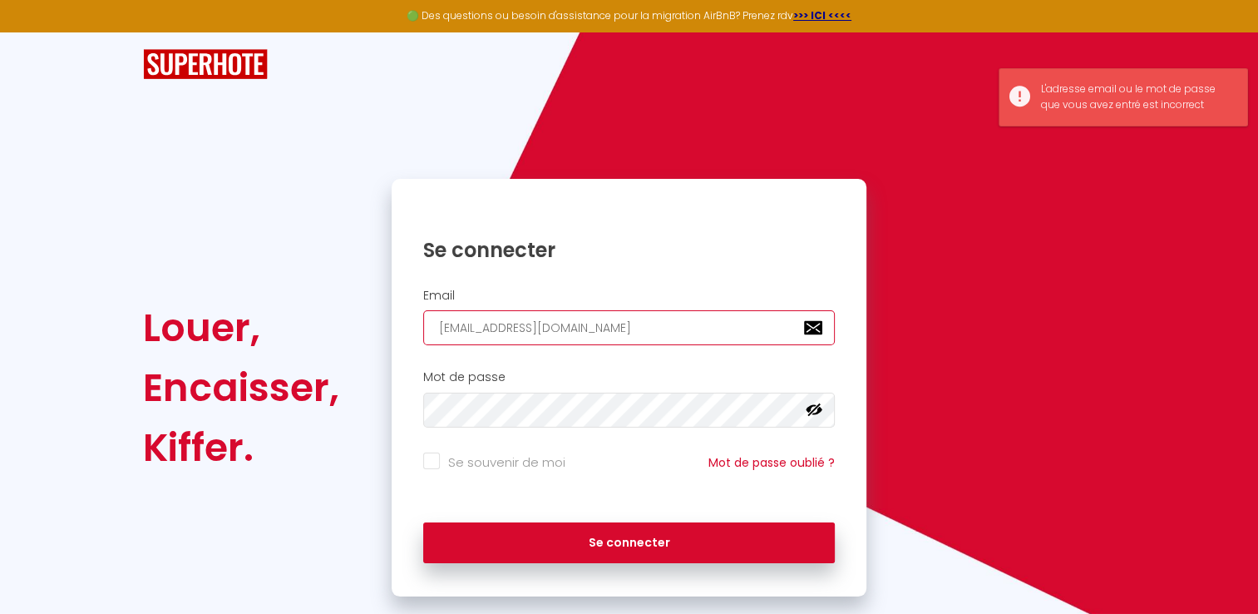
drag, startPoint x: 602, startPoint y: 331, endPoint x: 361, endPoint y: 328, distance: 241.1
click at [361, 328] on div "Louer, Encaisser, Kiffer. Se connecter Email [EMAIL_ADDRESS][DOMAIN_NAME] Mot d…" at bounding box center [628, 387] width 994 height 417
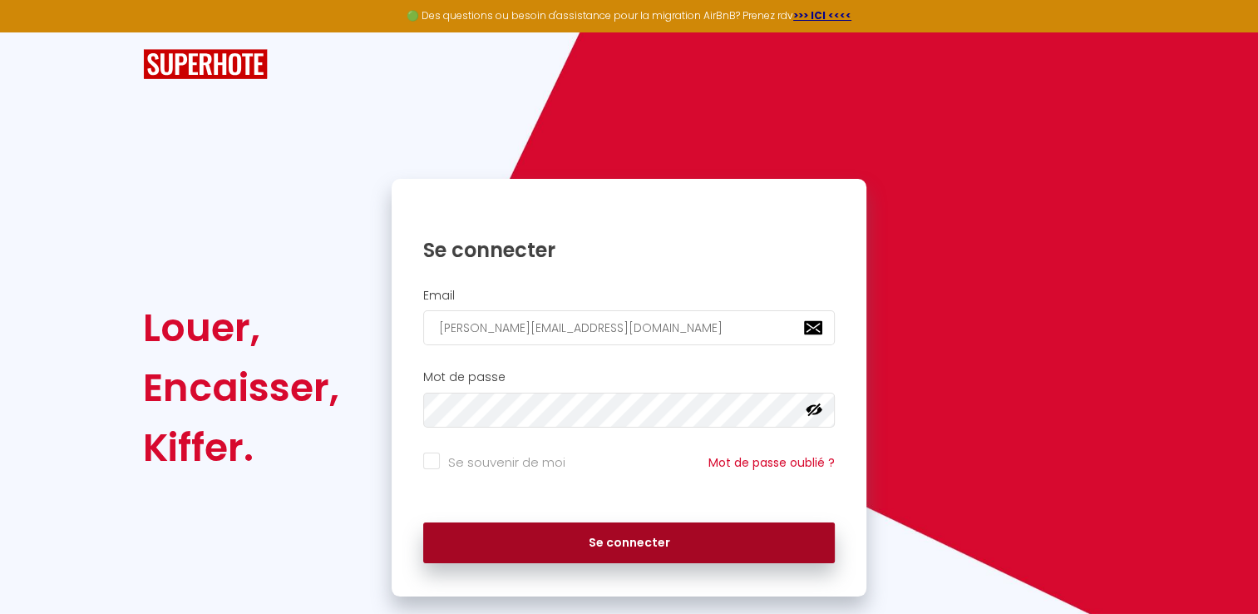
click at [591, 546] on button "Se connecter" at bounding box center [629, 543] width 412 height 42
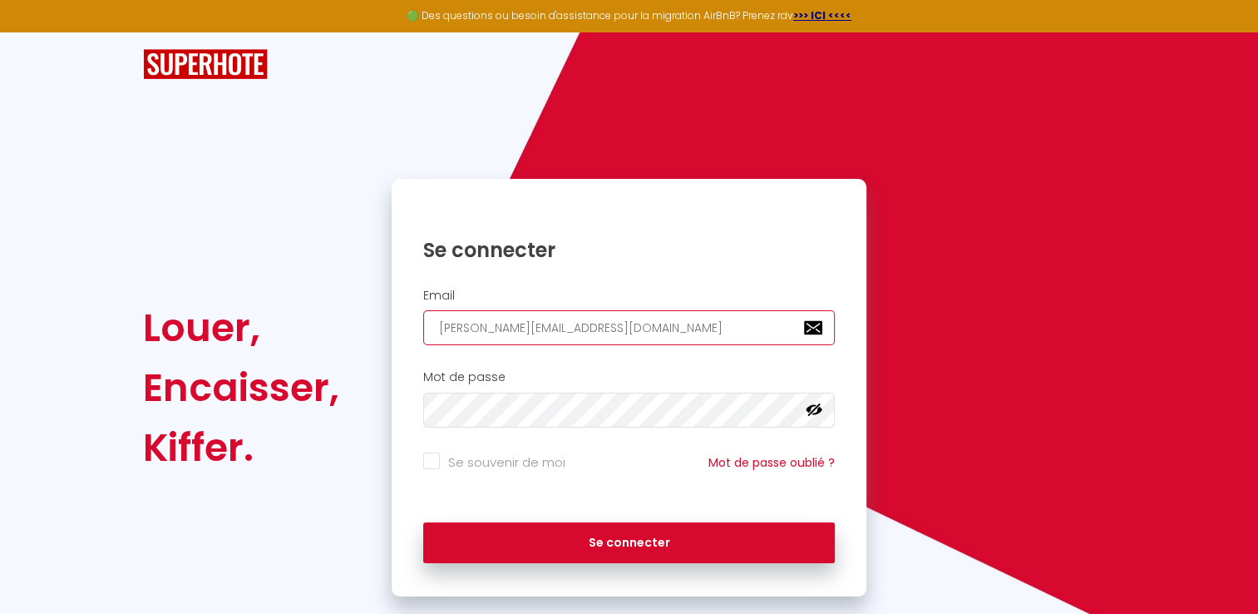
drag, startPoint x: 625, startPoint y: 335, endPoint x: 390, endPoint y: 339, distance: 235.3
click at [390, 339] on div "Se connecter Email [PERSON_NAME][EMAIL_ADDRESS][DOMAIN_NAME] Mot de passe false…" at bounding box center [628, 387] width 497 height 417
type input "[EMAIL_ADDRESS][DOMAIN_NAME]"
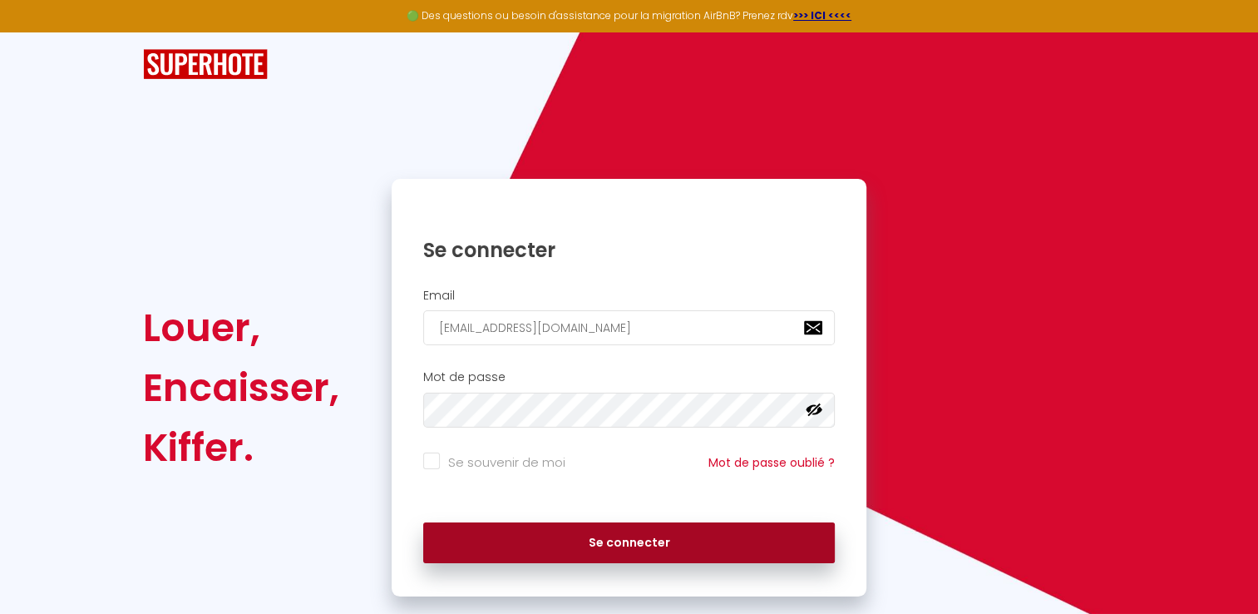
click at [680, 540] on button "Se connecter" at bounding box center [629, 543] width 412 height 42
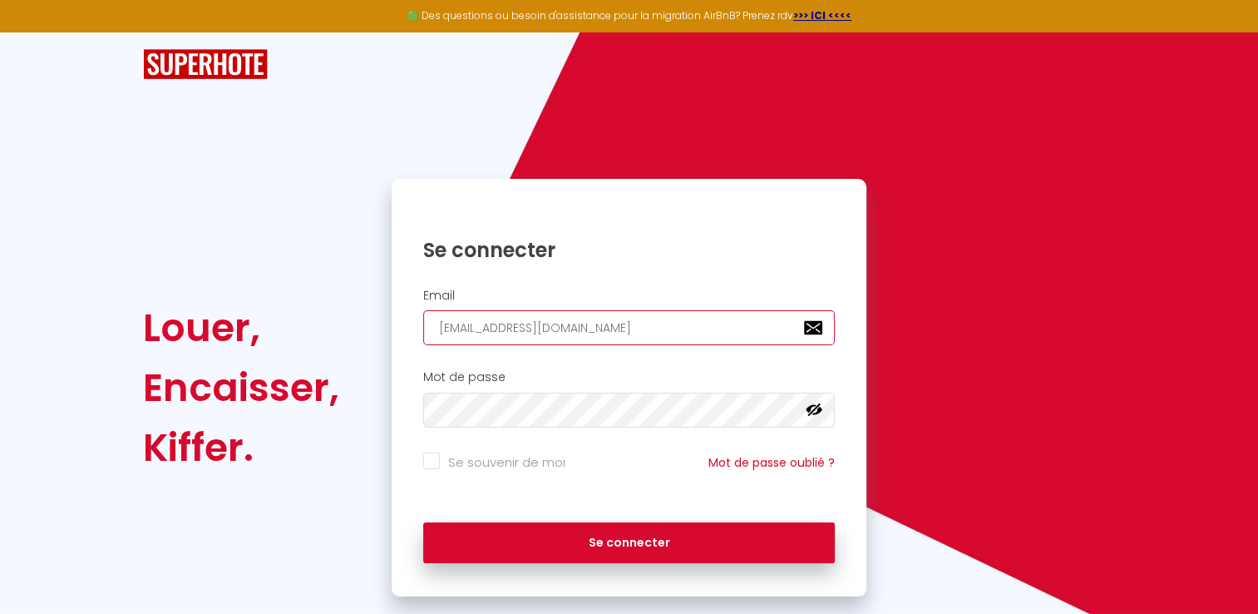
click at [534, 329] on input "[EMAIL_ADDRESS][DOMAIN_NAME]" at bounding box center [629, 327] width 412 height 35
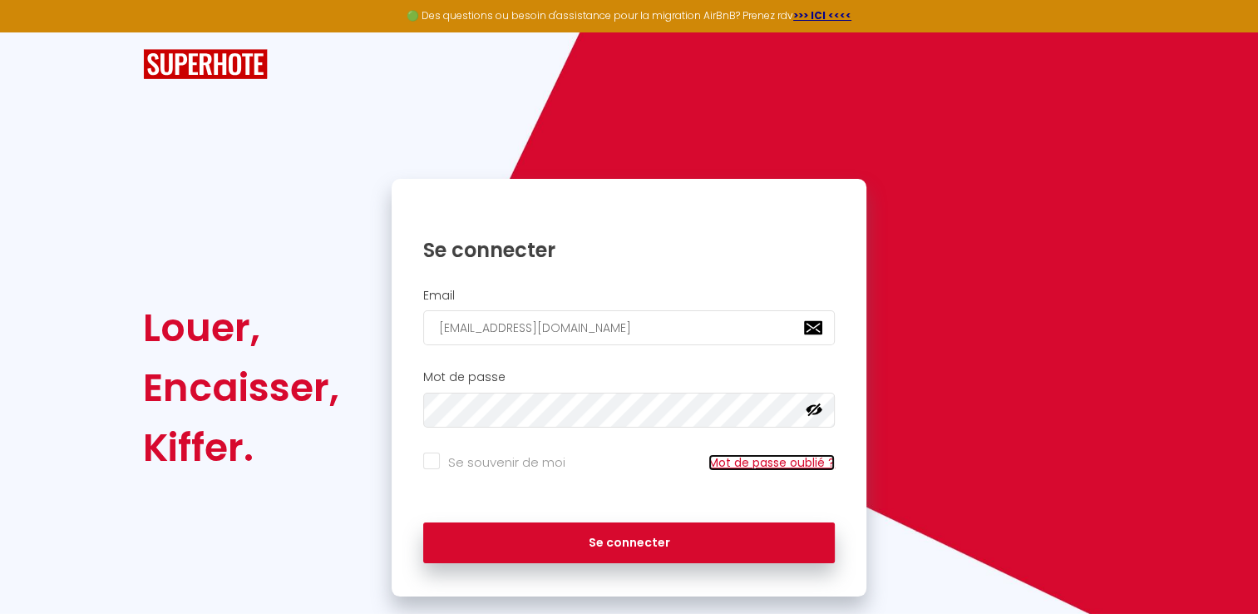
click at [776, 463] on link "Mot de passe oublié ?" at bounding box center [771, 462] width 126 height 17
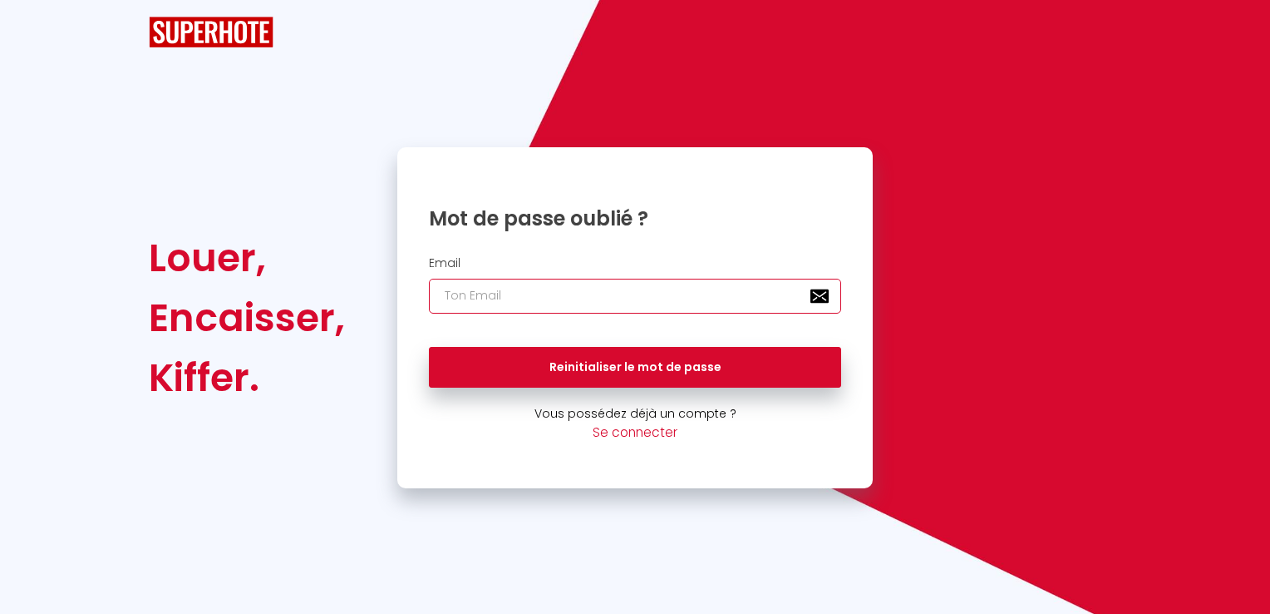
click at [617, 290] on input "email" at bounding box center [635, 295] width 412 height 35
type input "[EMAIL_ADDRESS][DOMAIN_NAME]"
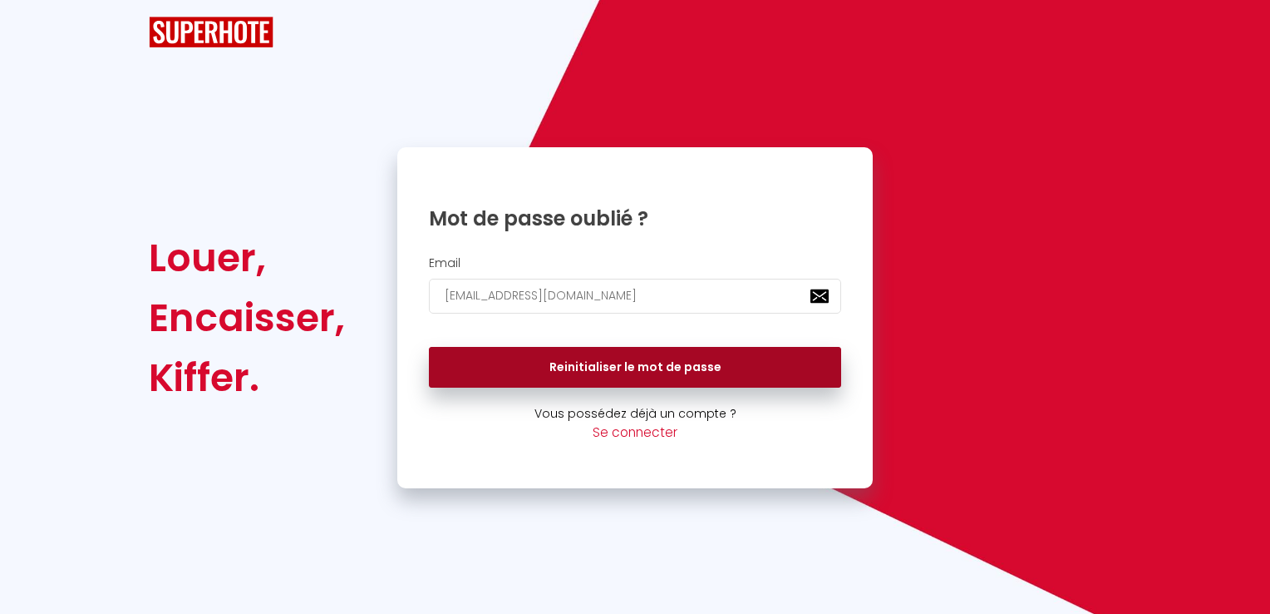
click at [653, 375] on button "Reinitialiser le mot de passe" at bounding box center [635, 368] width 412 height 42
click at [702, 372] on button "Reinitialiser le mot de passe" at bounding box center [635, 368] width 412 height 42
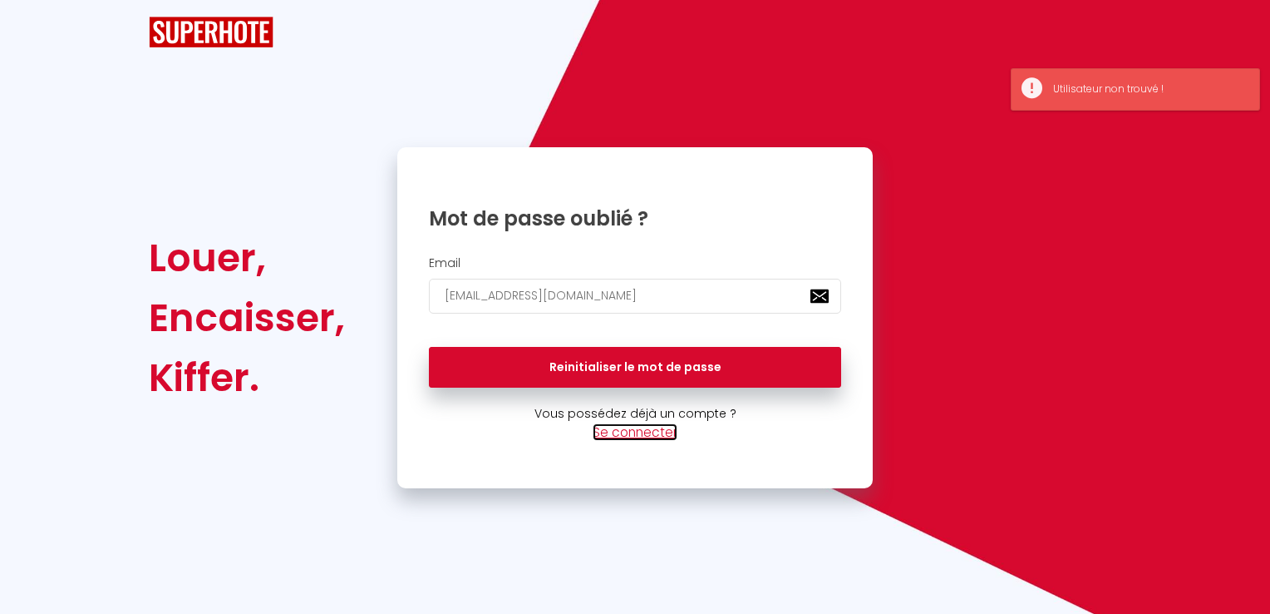
click at [642, 431] on link "Se connecter" at bounding box center [635, 431] width 85 height 17
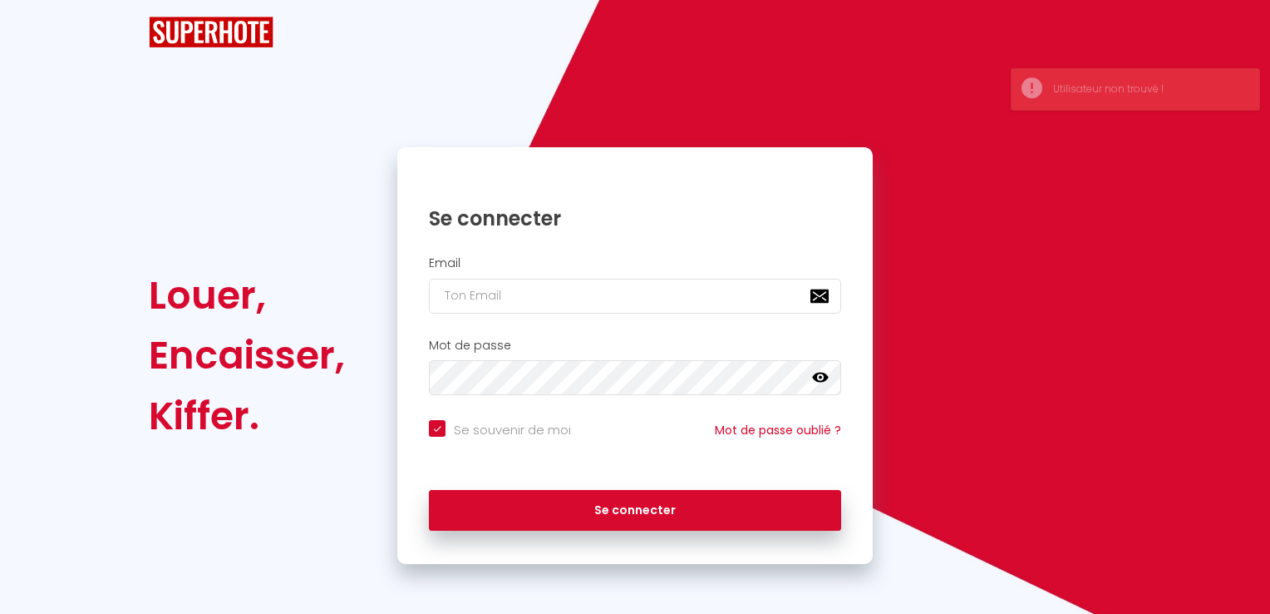
checkbox input "true"
